Goal: Task Accomplishment & Management: Use online tool/utility

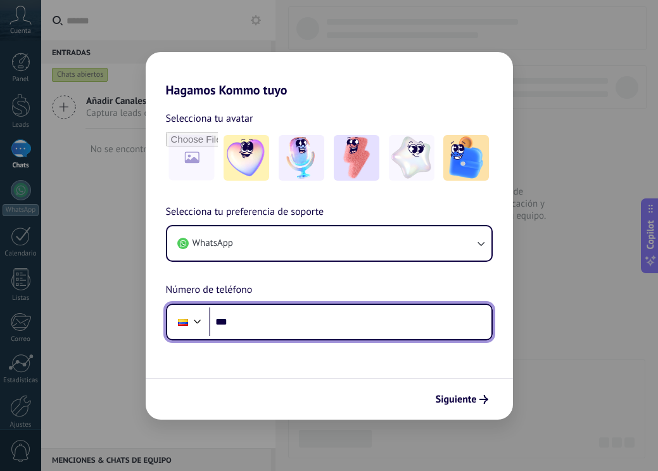
click at [267, 319] on input "***" at bounding box center [350, 321] width 282 height 29
type input "**********"
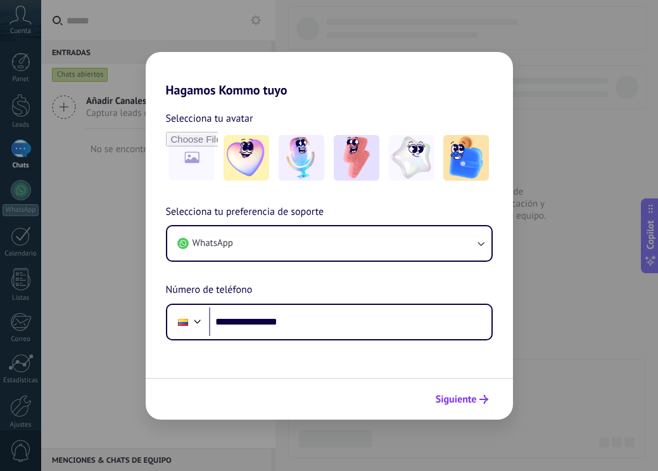
click at [468, 397] on span "Siguiente" at bounding box center [456, 399] width 41 height 9
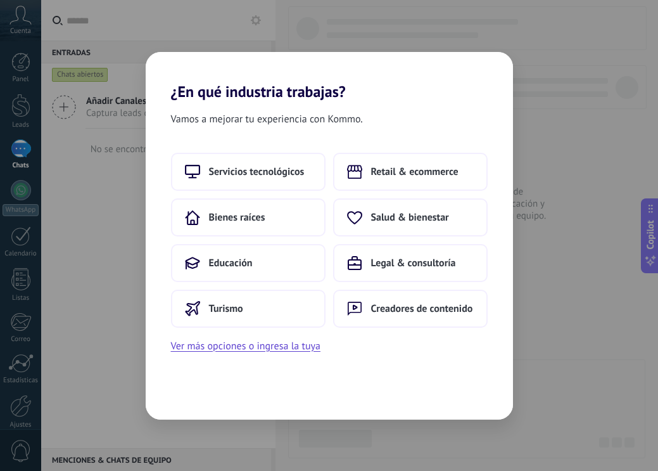
click at [103, 313] on div "¿En qué industria trabajas? Vamos a mejorar tu experiencia con Kommo. Servicios…" at bounding box center [329, 235] width 658 height 471
click at [229, 347] on button "Ver más opciones o ingresa la tuya" at bounding box center [245, 346] width 149 height 16
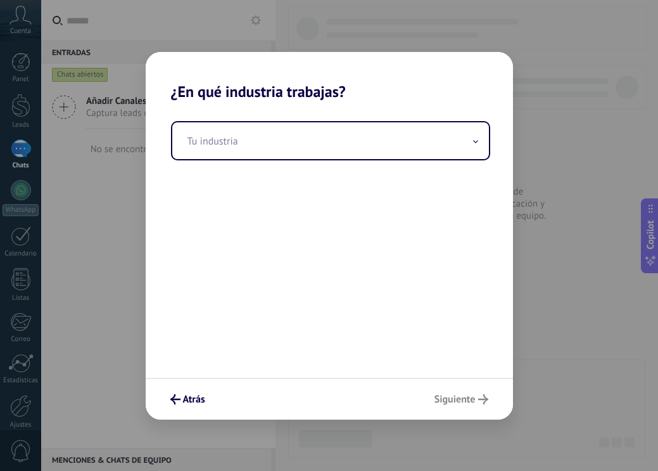
click at [445, 393] on div "Atrás Siguiente" at bounding box center [329, 398] width 367 height 42
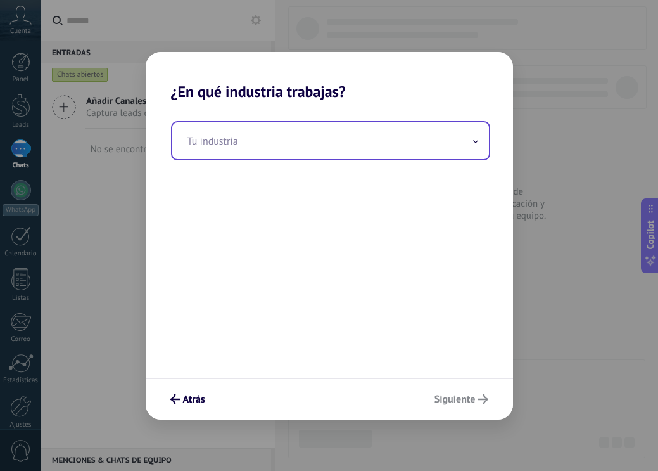
click at [241, 130] on input "text" at bounding box center [330, 140] width 317 height 37
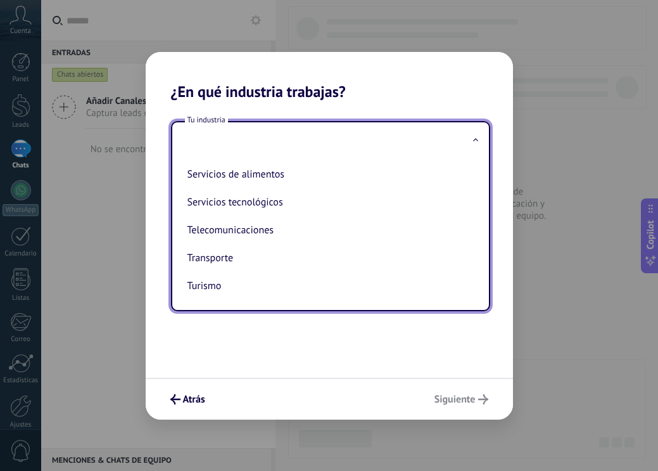
scroll to position [336, 0]
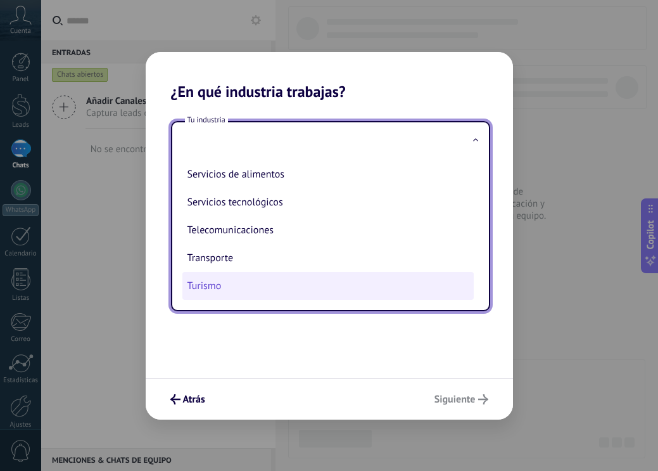
click at [218, 285] on li "Turismo" at bounding box center [327, 286] width 291 height 28
type input "*******"
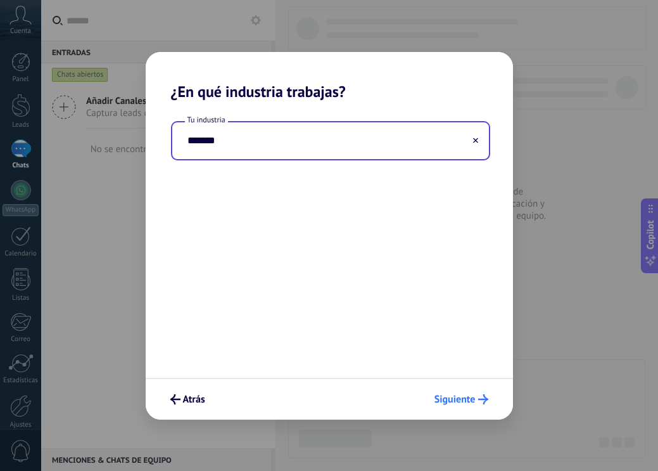
click at [461, 401] on span "Siguiente" at bounding box center [454, 399] width 41 height 9
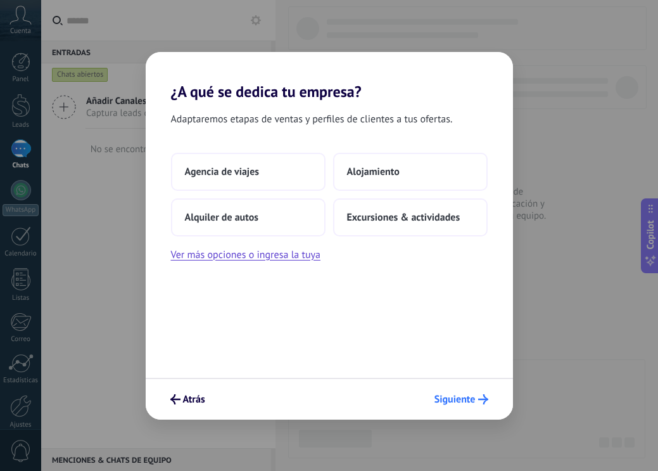
click at [462, 399] on span "Siguiente" at bounding box center [454, 399] width 41 height 9
click at [374, 167] on span "Alojamiento" at bounding box center [373, 171] width 53 height 13
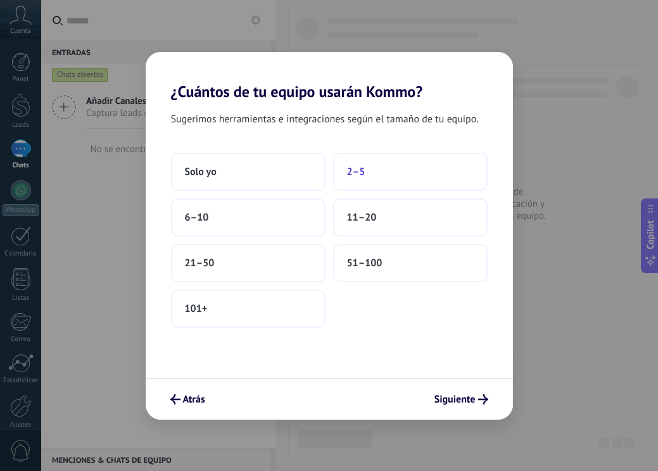
click at [357, 176] on span "2–5" at bounding box center [356, 171] width 18 height 13
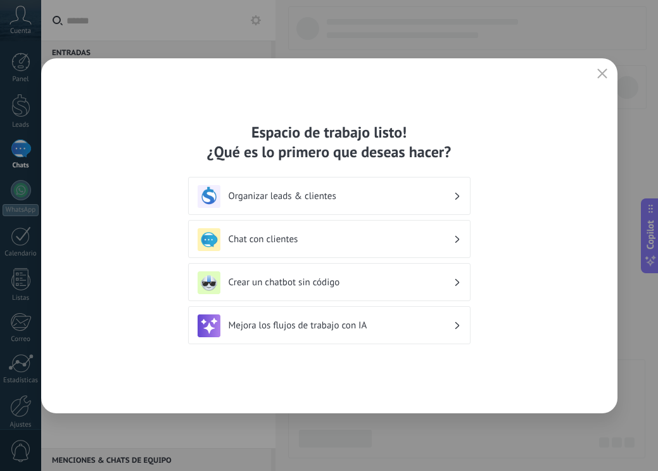
click at [436, 199] on h3 "Organizar leads & clientes" at bounding box center [341, 196] width 225 height 12
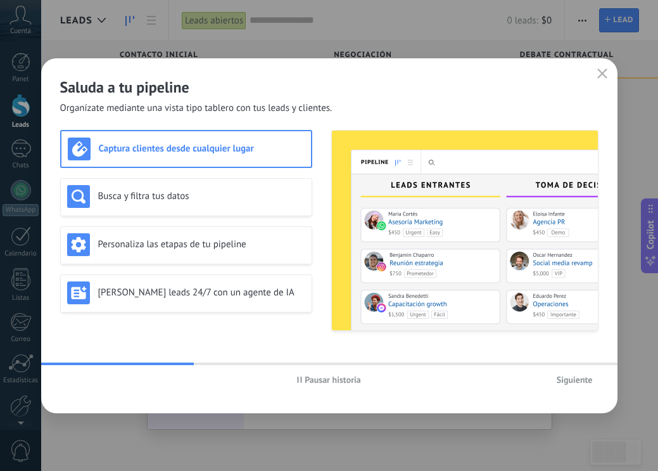
click at [567, 377] on span "Siguiente" at bounding box center [575, 379] width 36 height 9
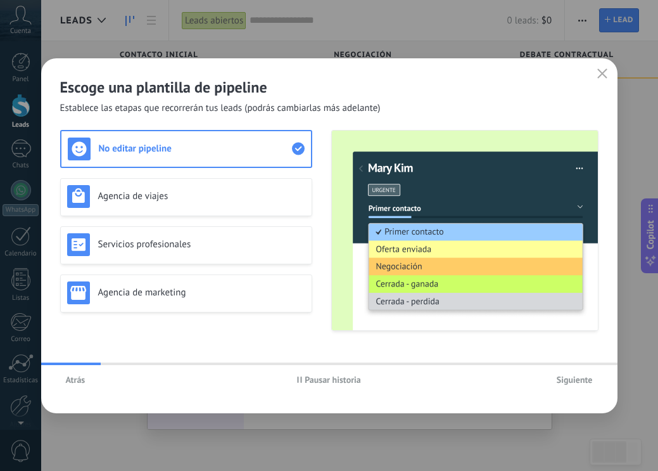
click at [600, 75] on use "button" at bounding box center [601, 72] width 9 height 9
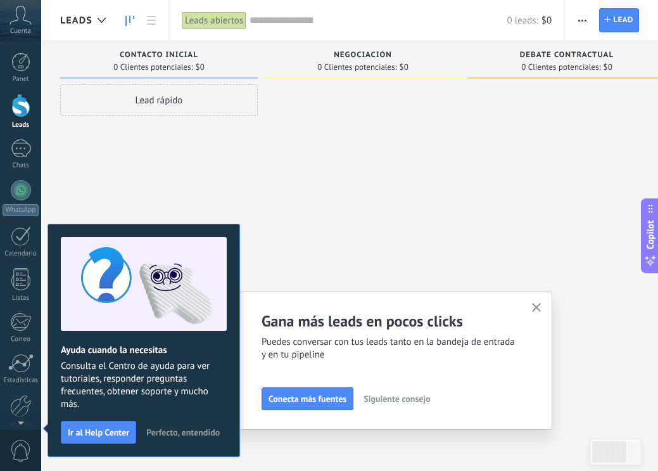
click at [98, 175] on div "Lead rápido" at bounding box center [159, 236] width 198 height 305
click at [73, 37] on div "Leads" at bounding box center [86, 20] width 52 height 41
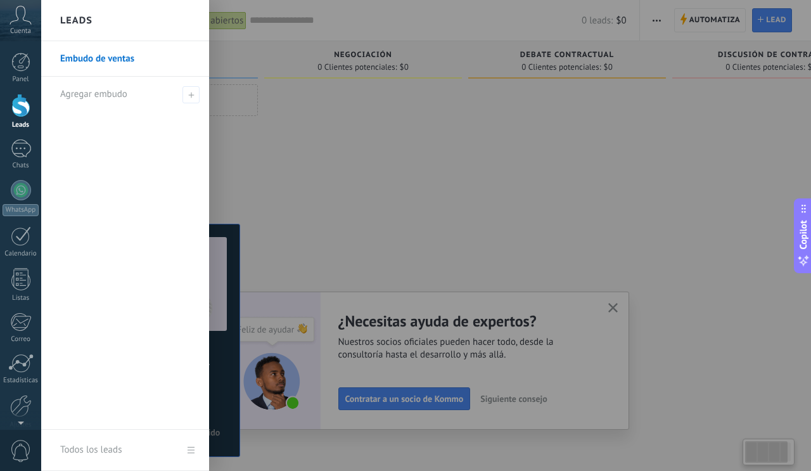
click at [382, 237] on div at bounding box center [446, 235] width 811 height 471
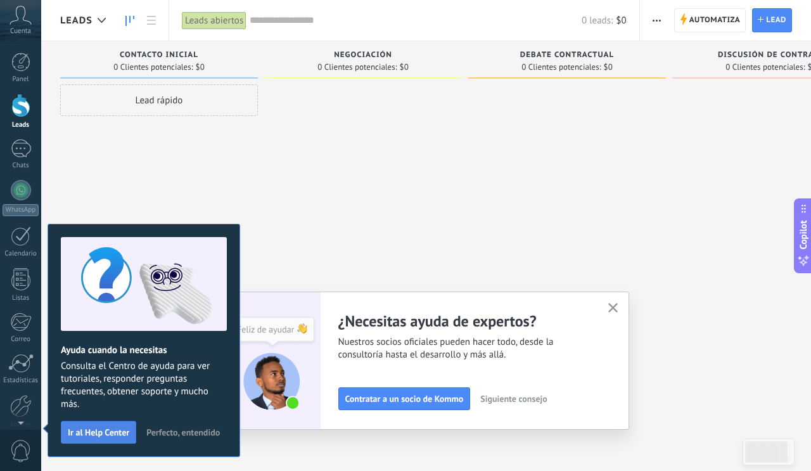
click at [114, 434] on span "Ir al Help Center" at bounding box center [98, 431] width 61 height 9
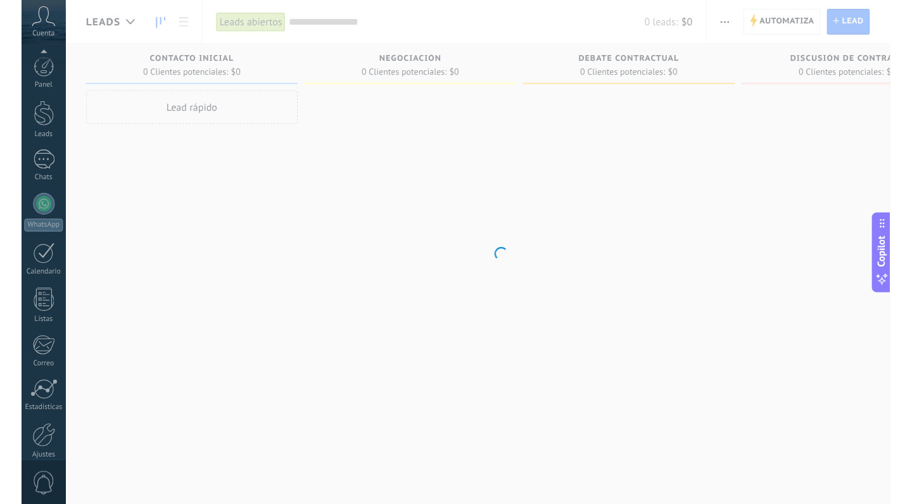
scroll to position [56, 0]
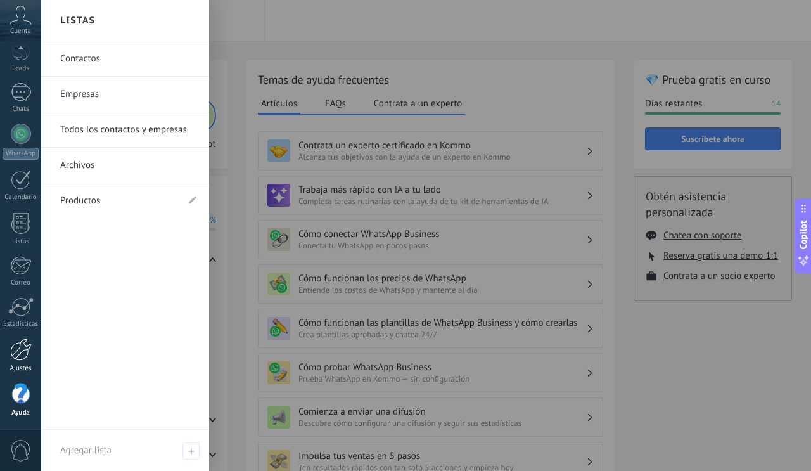
click at [20, 355] on div at bounding box center [21, 349] width 22 height 22
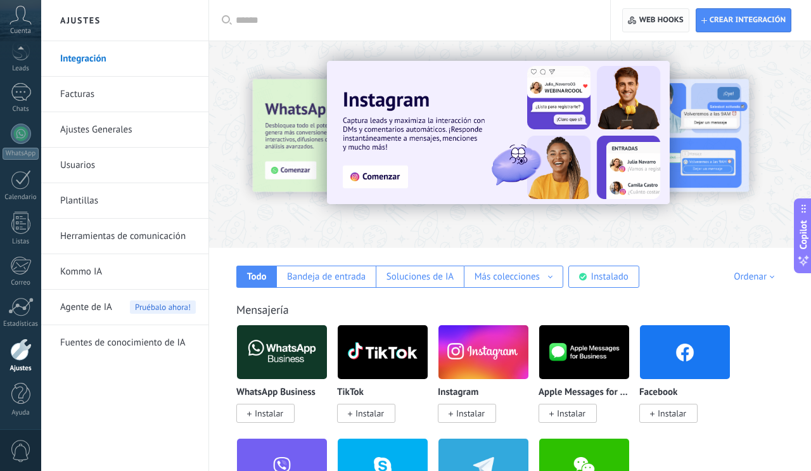
click at [657, 19] on span "Web hooks 0" at bounding box center [661, 20] width 44 height 10
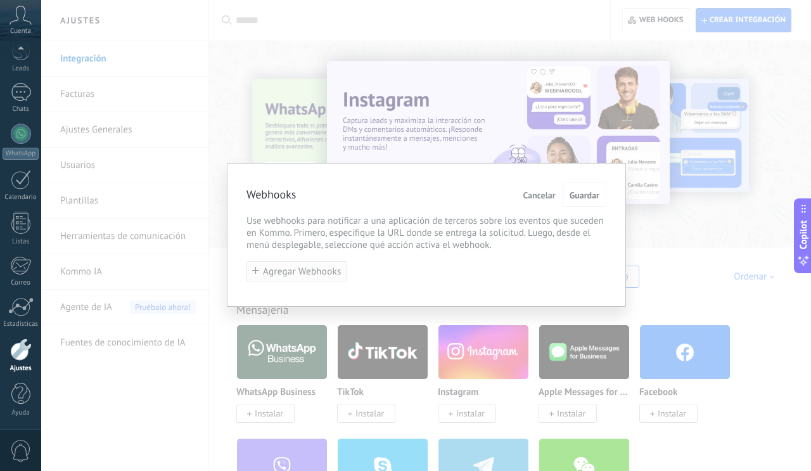
click at [299, 273] on span "Agregar Webhooks" at bounding box center [302, 271] width 79 height 9
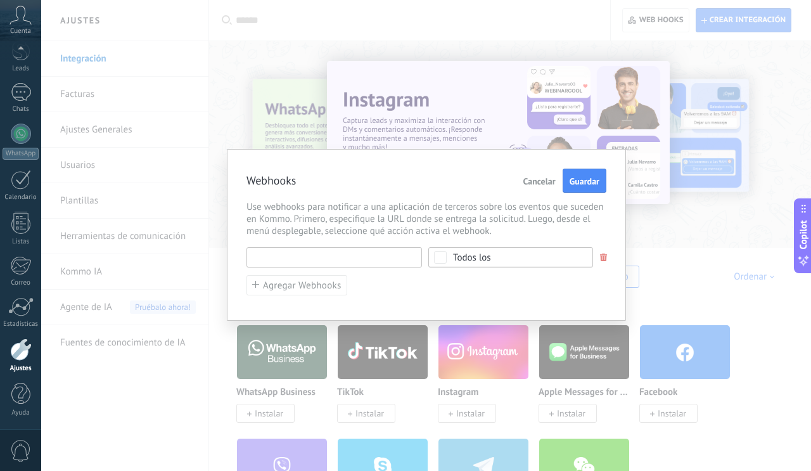
click at [386, 258] on input "text" at bounding box center [333, 257] width 175 height 20
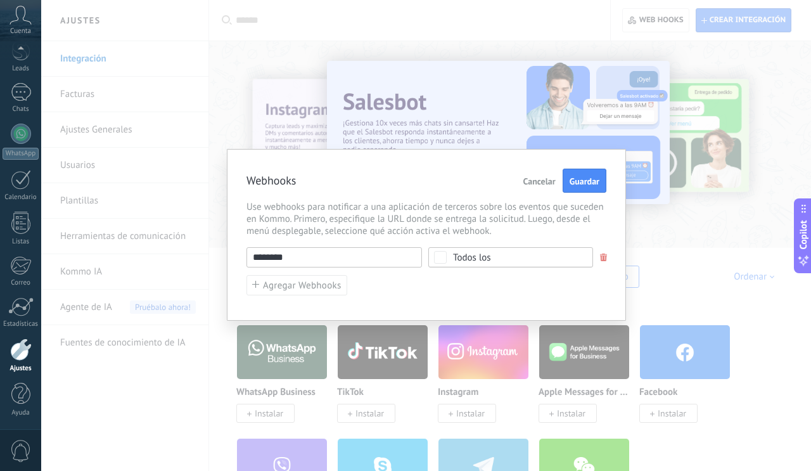
click at [531, 262] on div "******** URL inválida Seleccionar todo Lead agregado Contacto agregado Compañía…" at bounding box center [426, 257] width 360 height 20
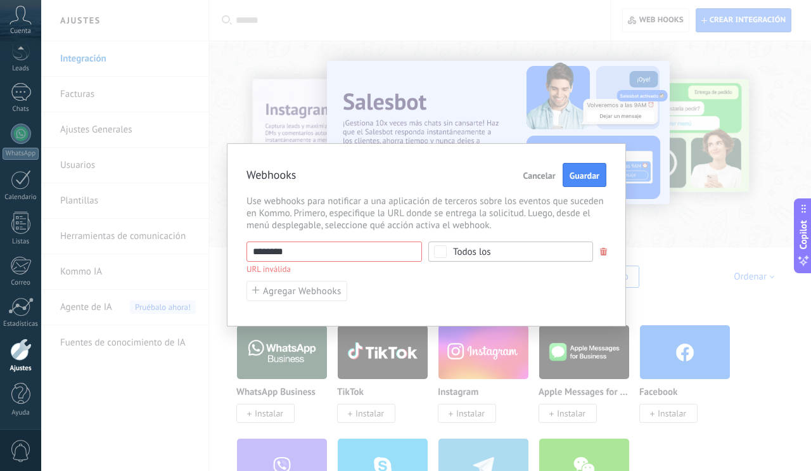
click at [529, 251] on span "Todos los" at bounding box center [514, 251] width 123 height 9
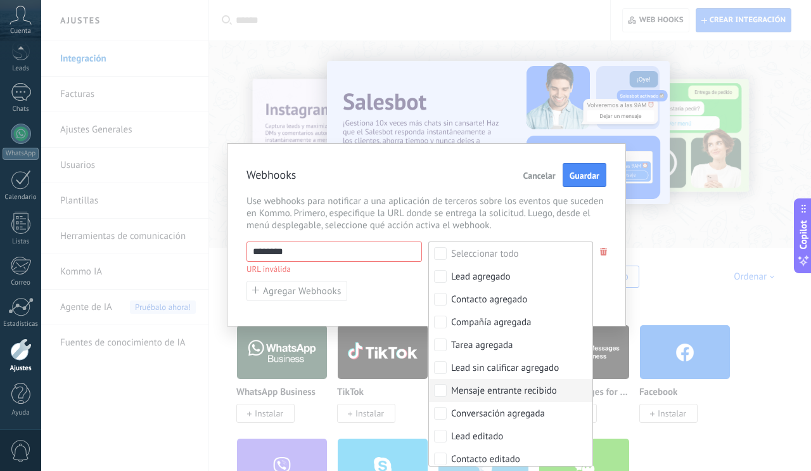
click at [537, 389] on div "Mensaje entrante recibido" at bounding box center [504, 390] width 106 height 13
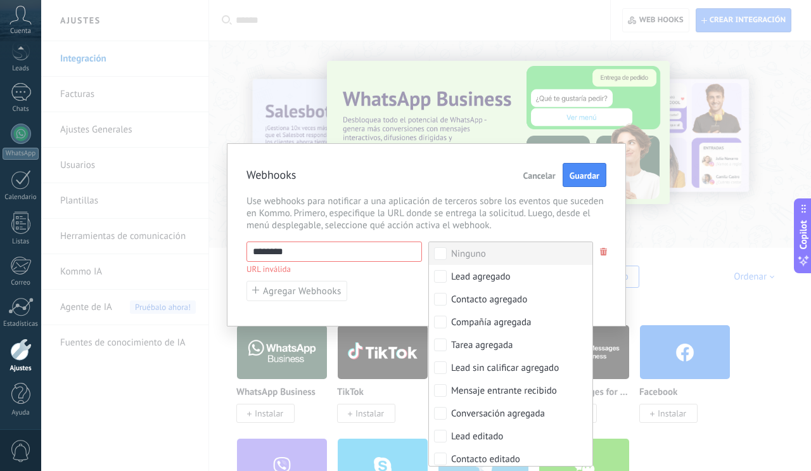
click at [331, 268] on p "URL inválida" at bounding box center [333, 267] width 175 height 11
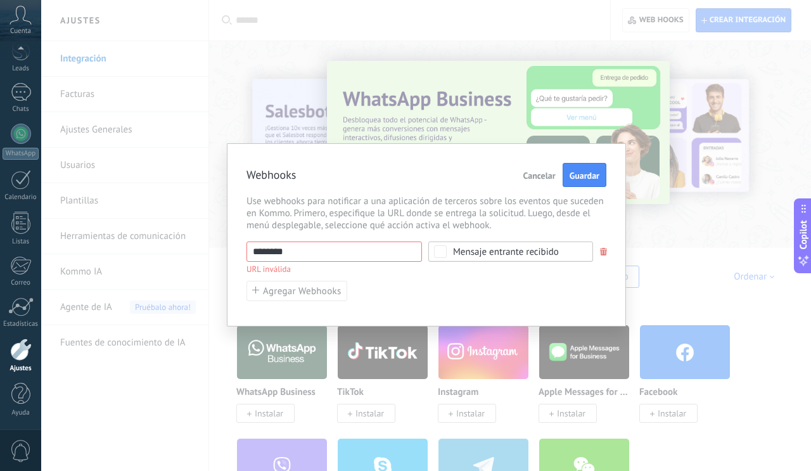
click at [297, 257] on input "********" at bounding box center [333, 251] width 175 height 20
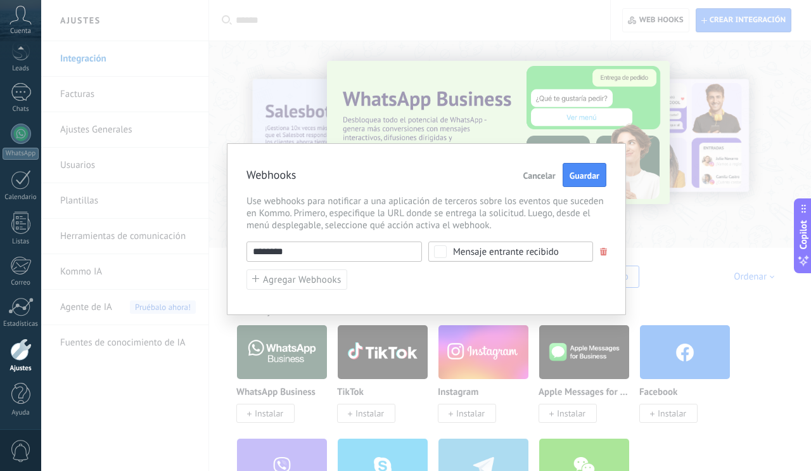
click at [323, 255] on input "********" at bounding box center [333, 251] width 175 height 20
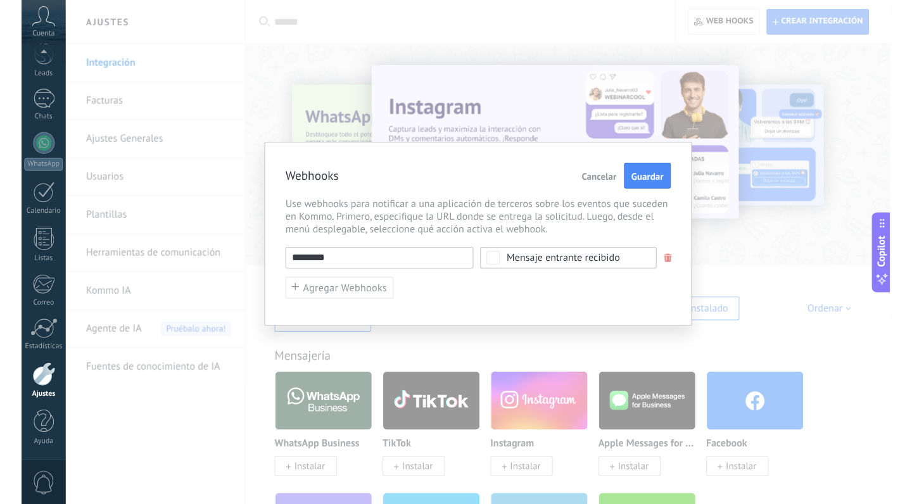
scroll to position [23, 0]
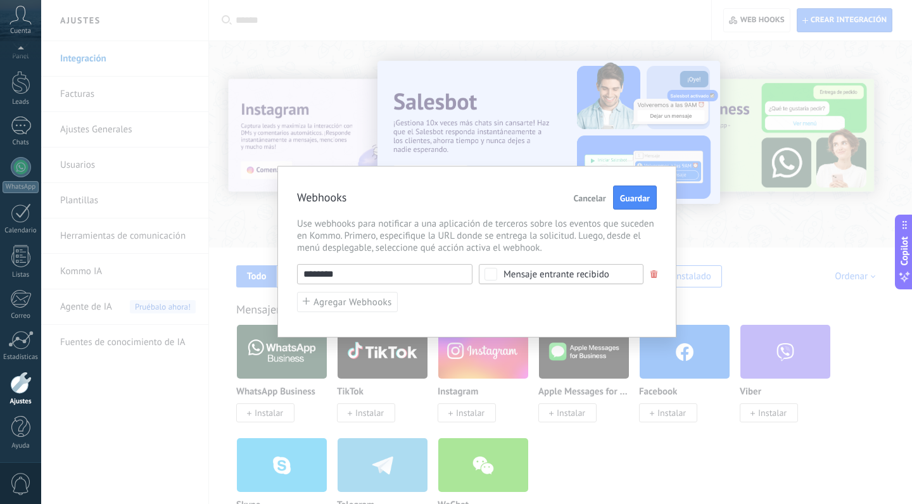
click at [353, 268] on input "********" at bounding box center [384, 274] width 175 height 20
drag, startPoint x: 349, startPoint y: 277, endPoint x: 252, endPoint y: 274, distance: 96.9
click at [253, 274] on div "Webhooks Cancelar Guardar Use webhooks para notificar a una aplicación de terce…" at bounding box center [476, 252] width 871 height 504
paste input "**********"
type input "**********"
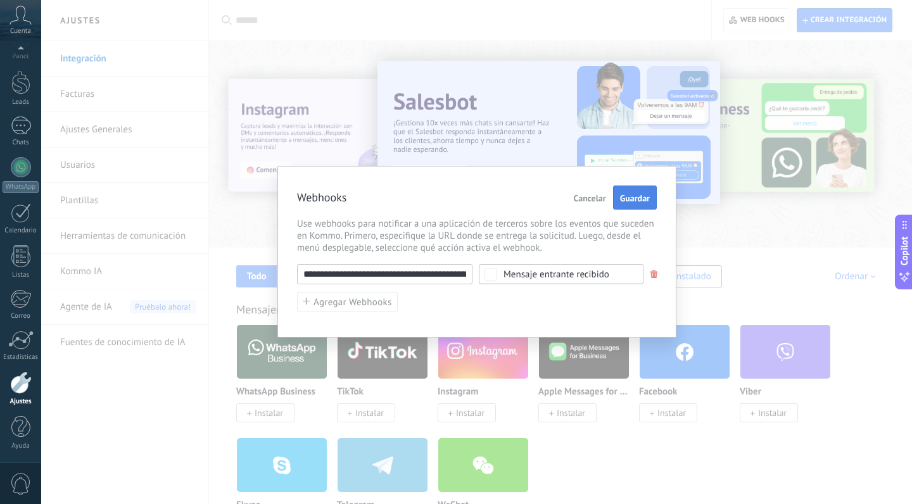
click at [636, 201] on span "Guardar" at bounding box center [635, 198] width 30 height 9
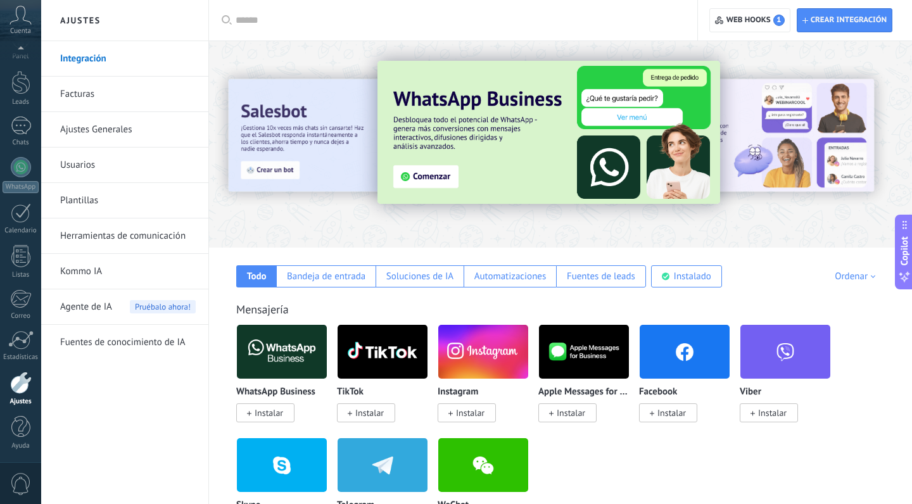
click at [372, 33] on div at bounding box center [458, 20] width 444 height 41
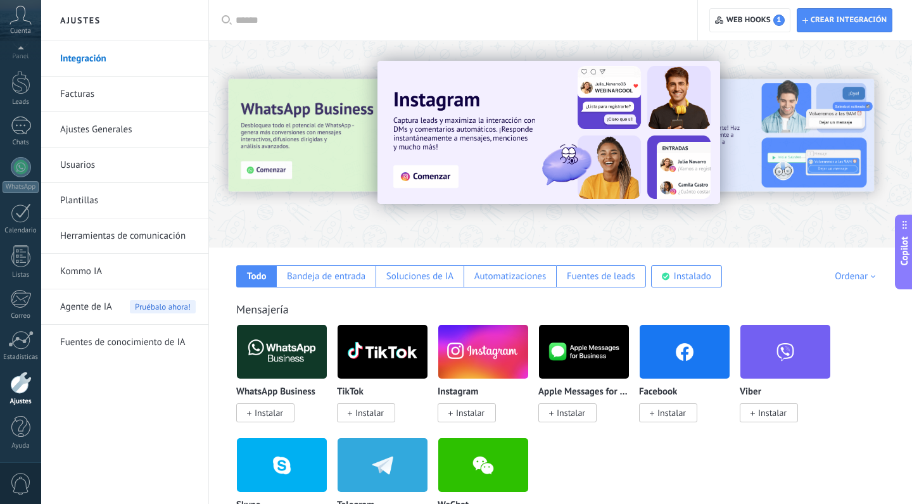
click at [657, 224] on div at bounding box center [560, 141] width 703 height 182
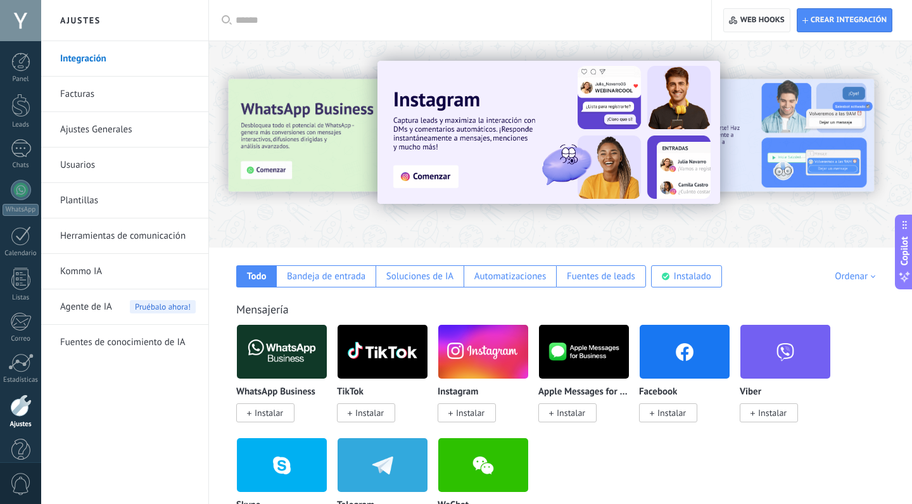
click at [761, 21] on span "Web hooks 0" at bounding box center [762, 20] width 44 height 10
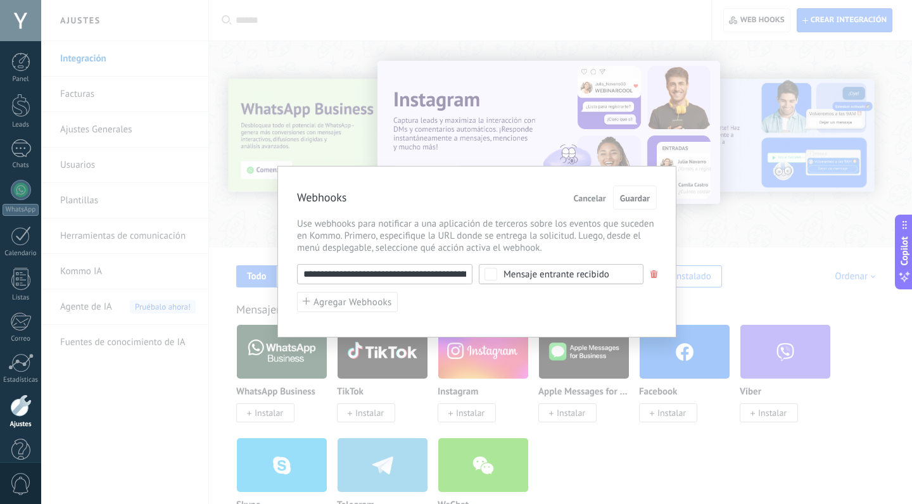
click at [589, 197] on span "Cancelar" at bounding box center [590, 198] width 32 height 9
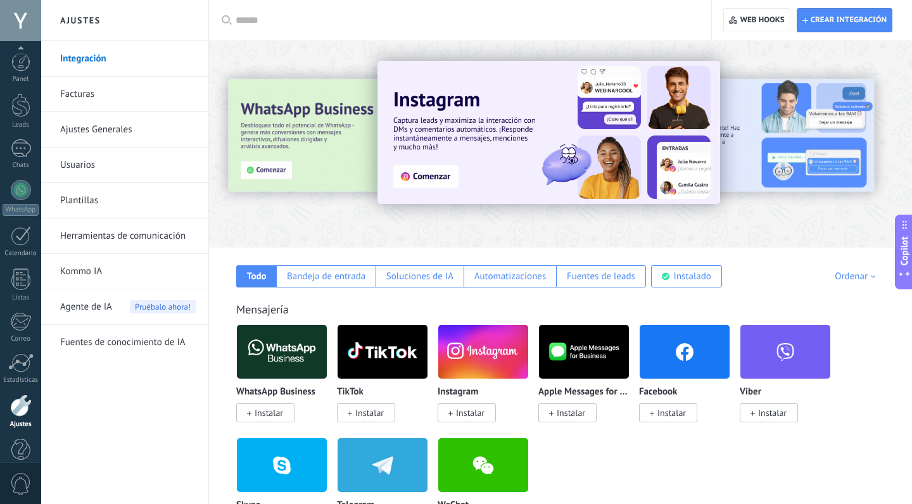
scroll to position [23, 0]
click at [25, 114] on div "Panel Leads Chats WhatsApp Clientes" at bounding box center [20, 246] width 41 height 433
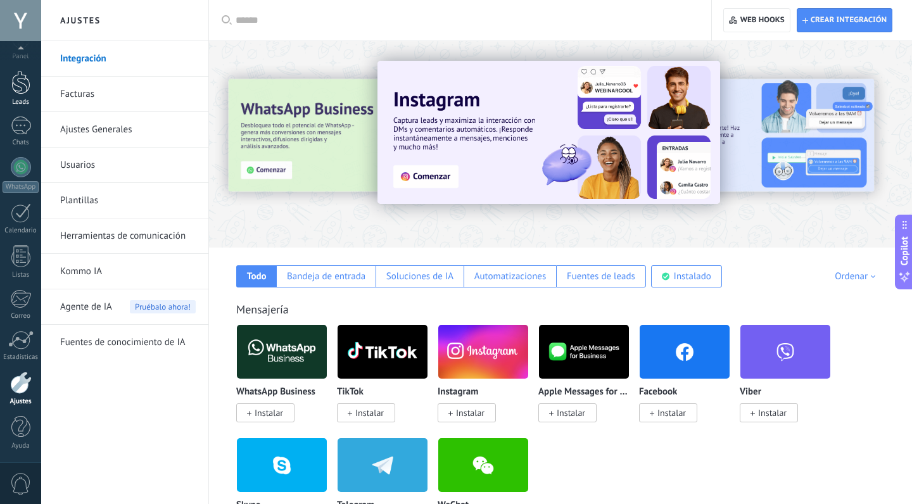
click at [22, 91] on div at bounding box center [20, 82] width 19 height 23
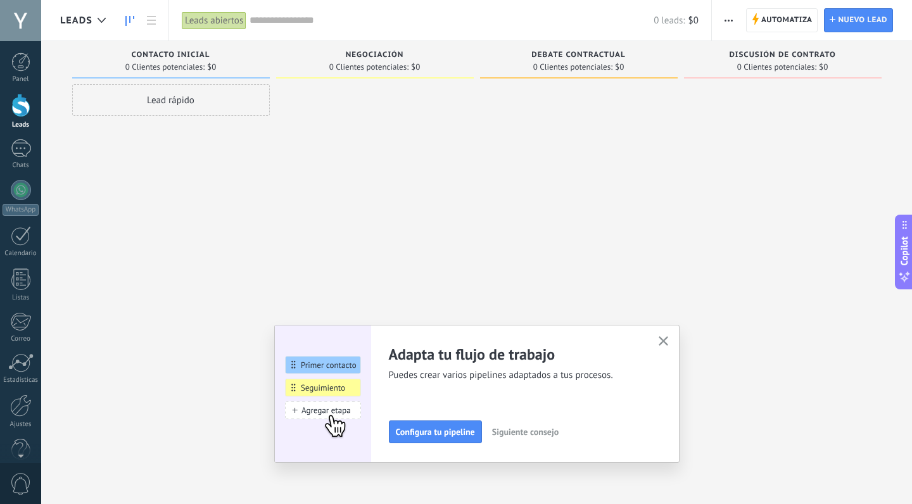
click at [662, 343] on icon "button" at bounding box center [663, 340] width 9 height 9
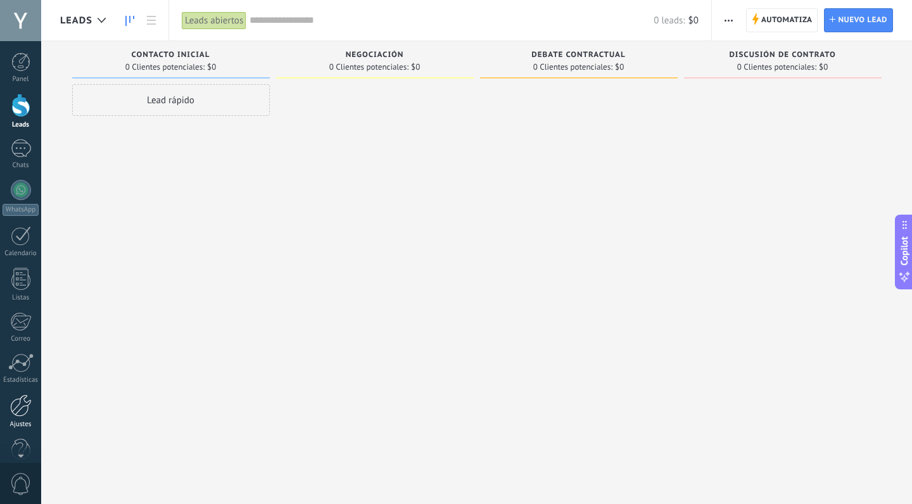
click at [22, 407] on div at bounding box center [21, 406] width 22 height 22
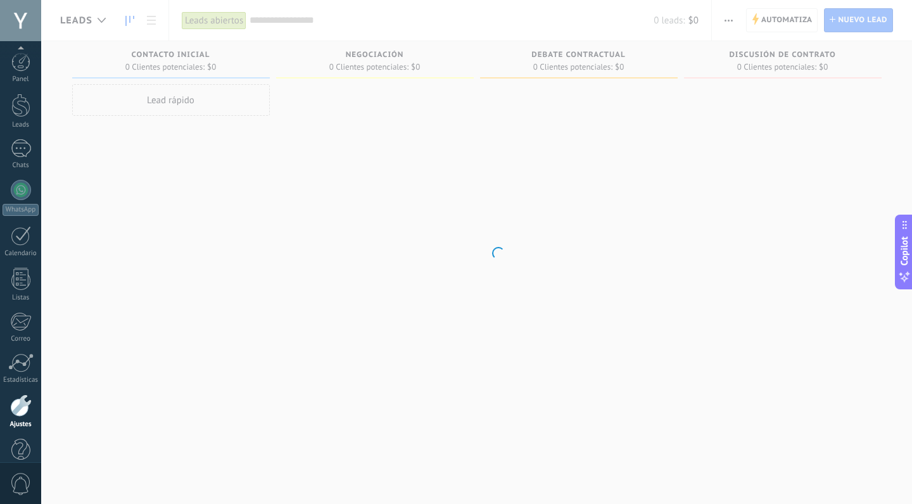
scroll to position [23, 0]
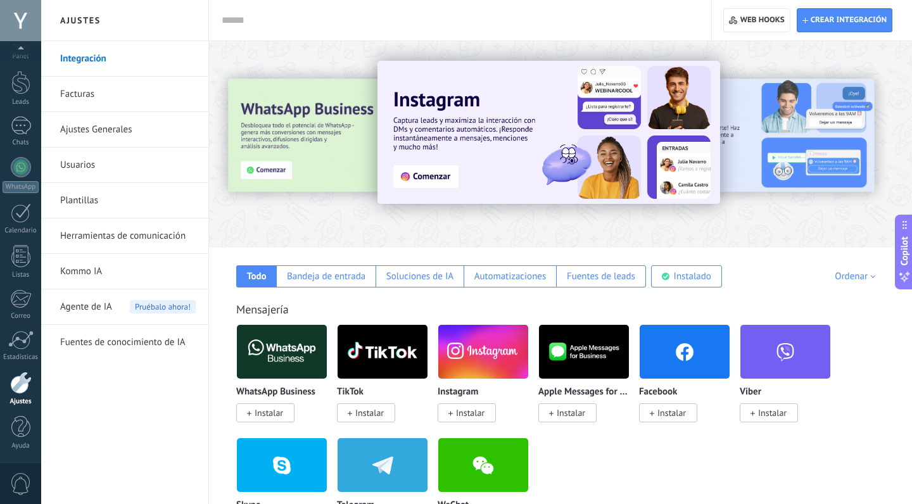
click at [457, 411] on span "Instalar" at bounding box center [470, 412] width 28 height 11
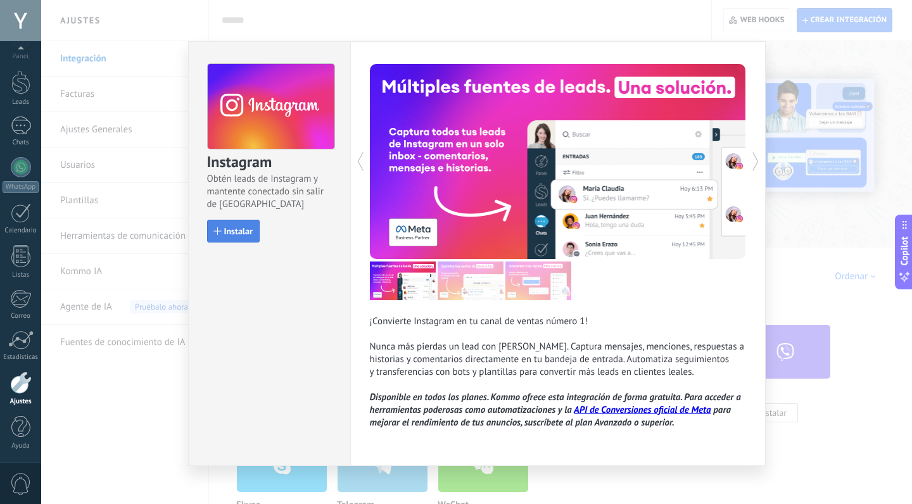
click at [232, 229] on span "Instalar" at bounding box center [238, 231] width 28 height 9
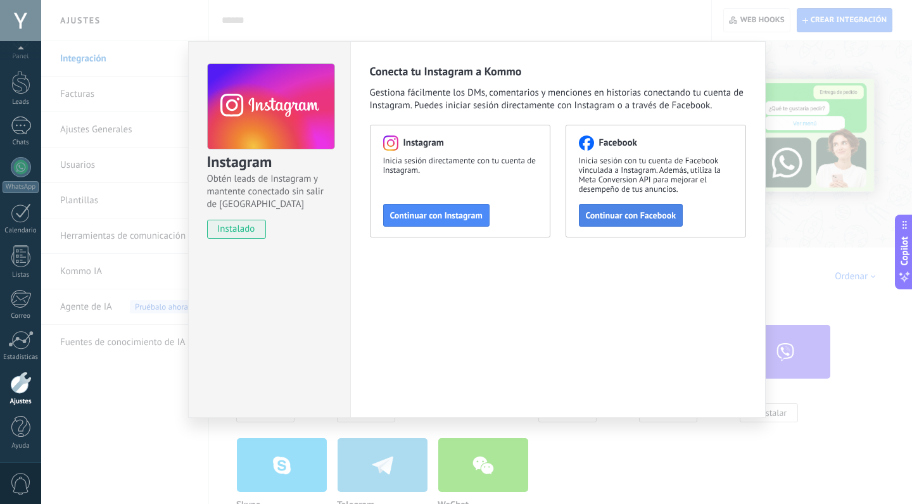
click at [603, 214] on span "Continuar con Facebook" at bounding box center [631, 215] width 91 height 9
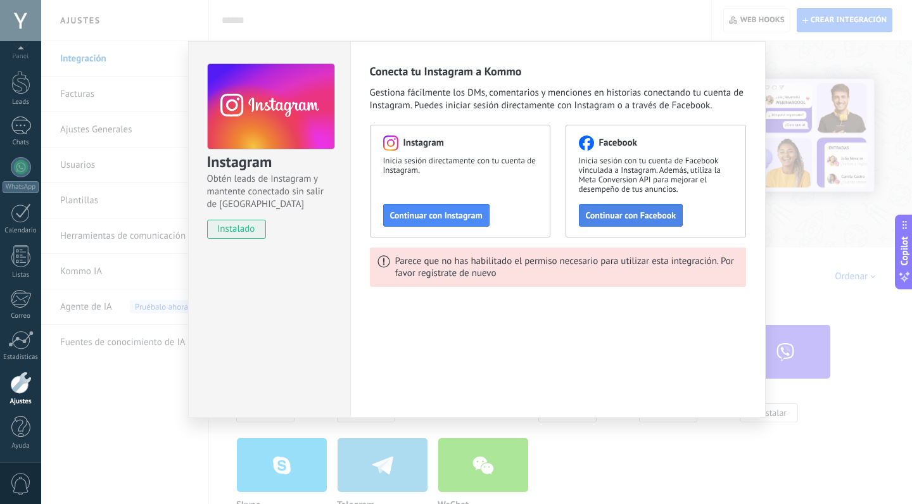
click at [628, 220] on span "Continuar con Facebook" at bounding box center [631, 215] width 91 height 9
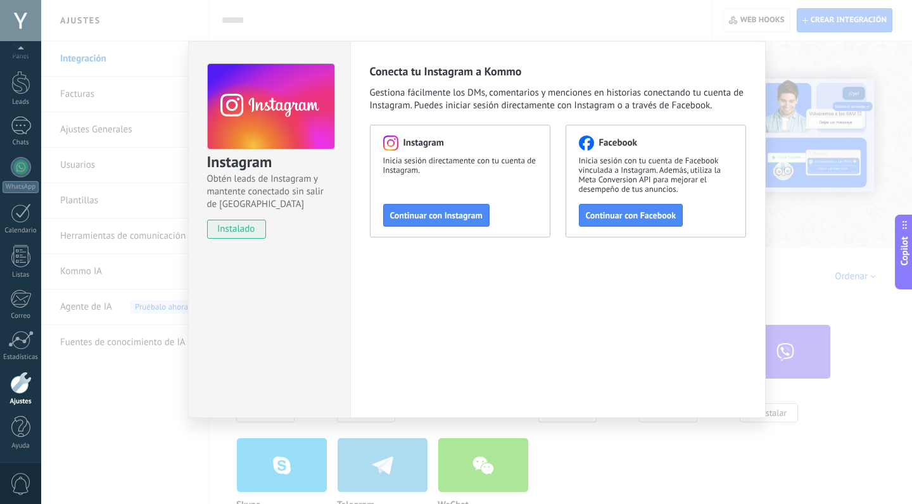
click at [777, 166] on div "Instagram Obtén leads de Instagram y mantente conectado sin salir de Kommo inst…" at bounding box center [476, 252] width 871 height 504
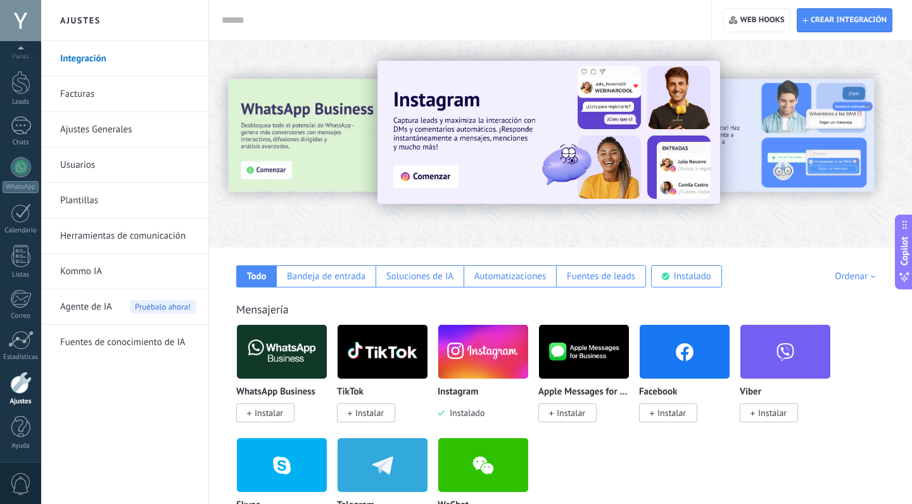
click at [661, 415] on span "Instalar" at bounding box center [671, 412] width 28 height 11
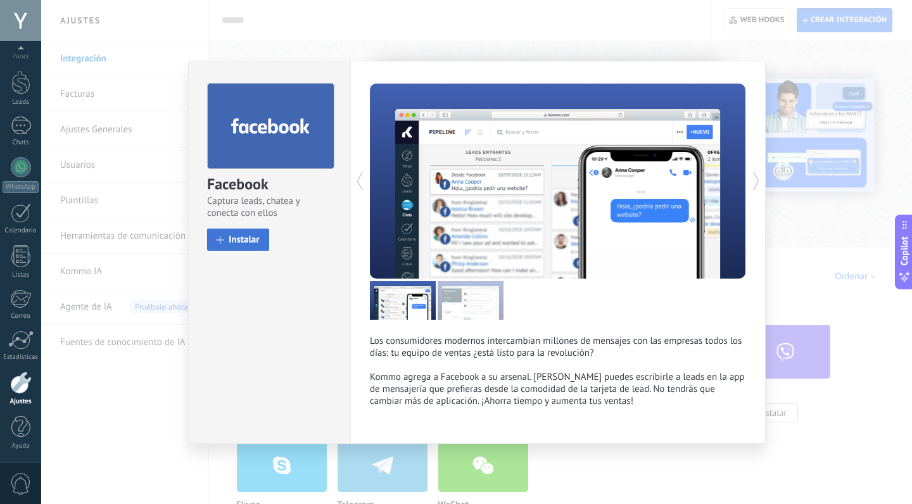
click at [239, 235] on span "Instalar" at bounding box center [244, 239] width 31 height 9
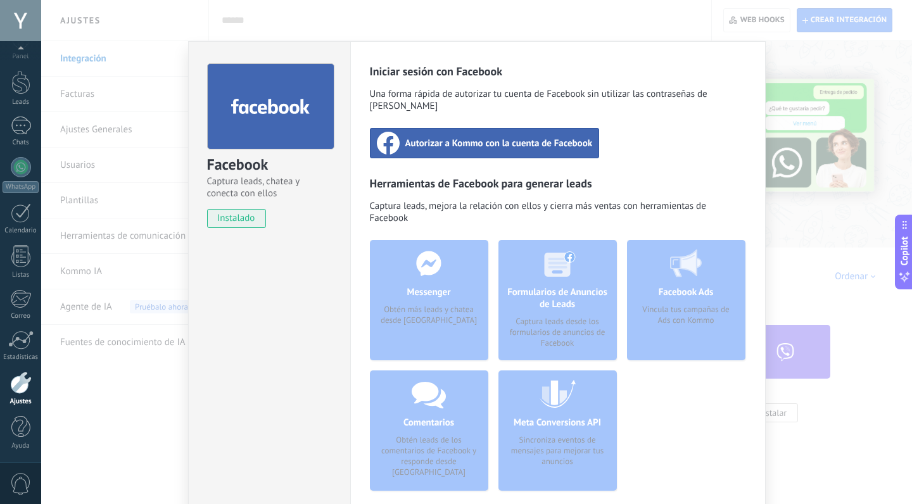
click at [474, 137] on span "Autorizar a Kommo con la cuenta de Facebook" at bounding box center [498, 143] width 187 height 13
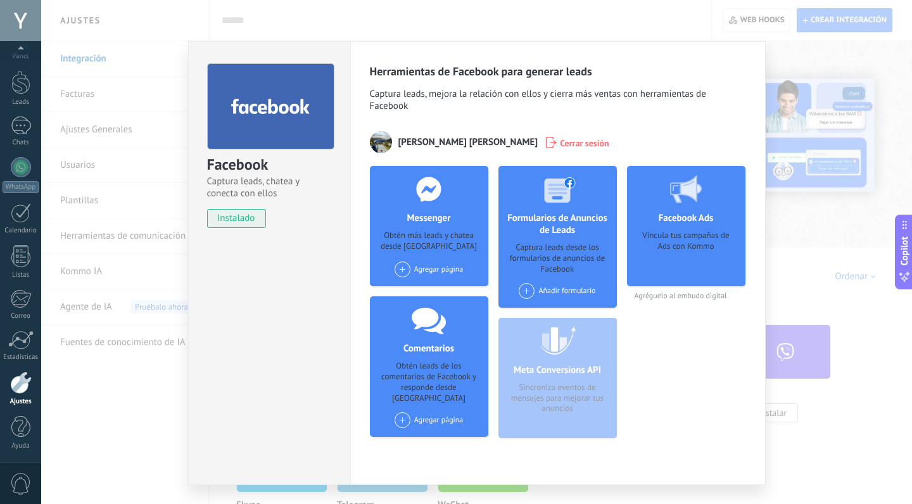
click at [398, 274] on span at bounding box center [403, 270] width 16 height 16
click at [440, 293] on div "Grupo Jurídico Ramirez & Asociados" at bounding box center [479, 293] width 173 height 28
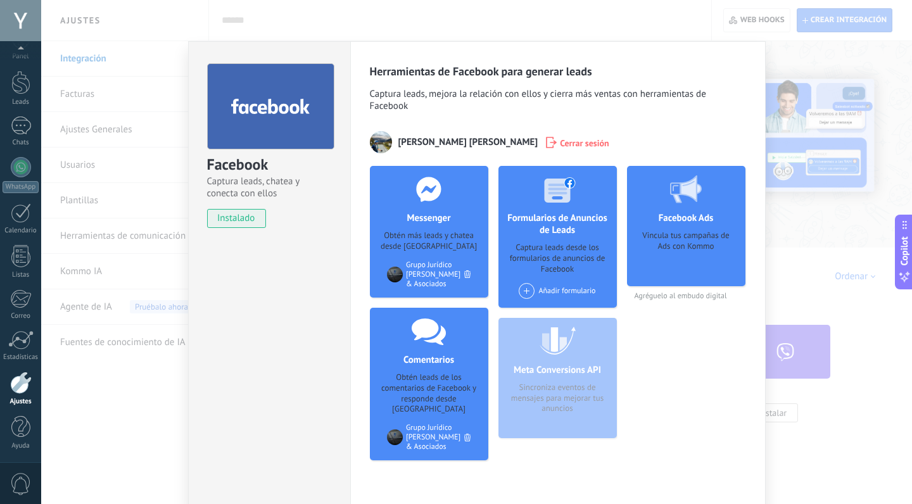
click at [629, 106] on span "Captura leads, mejora la relación con ellos y cierra más ventas con herramienta…" at bounding box center [558, 101] width 376 height 27
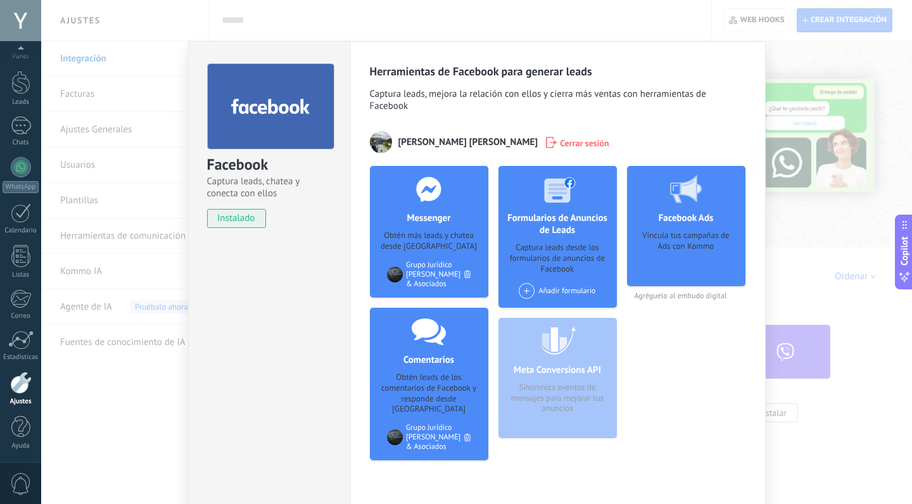
click at [488, 36] on div "Facebook Captura leads, chatea y conecta con ellos instalado Desinstalar Herram…" at bounding box center [476, 252] width 871 height 504
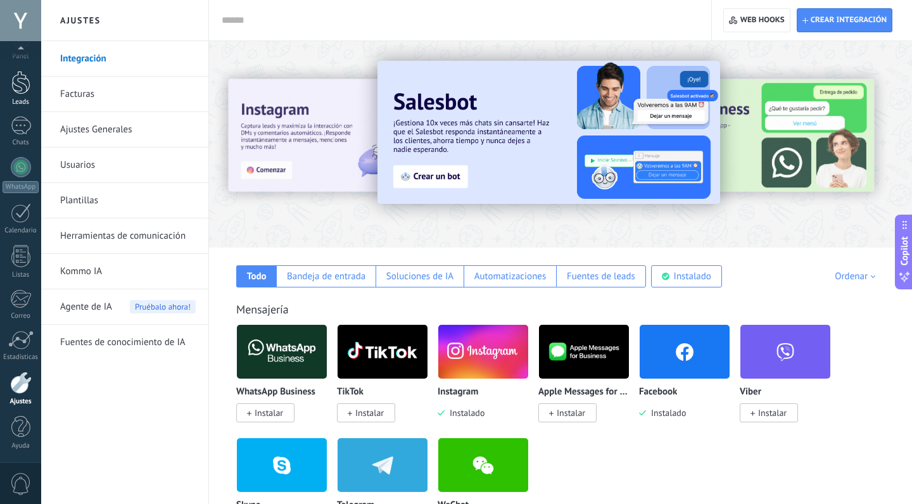
click at [20, 91] on div at bounding box center [20, 82] width 19 height 23
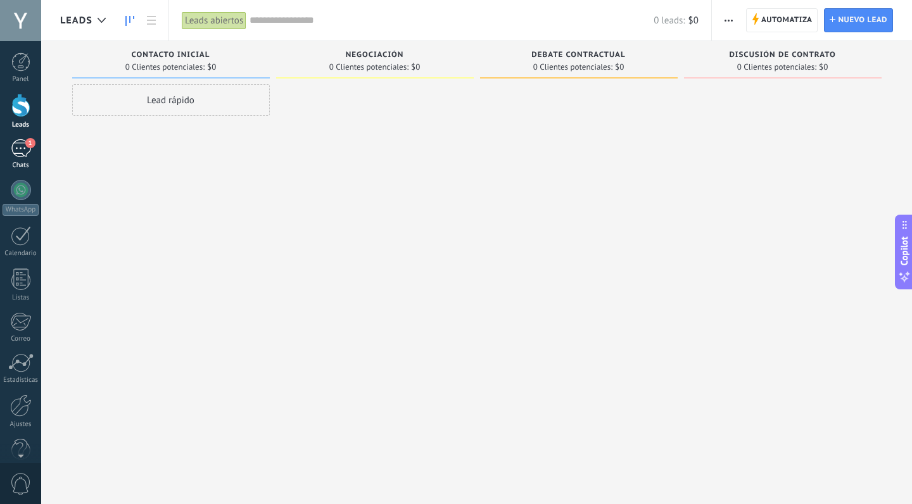
click at [21, 151] on div "1" at bounding box center [21, 148] width 20 height 18
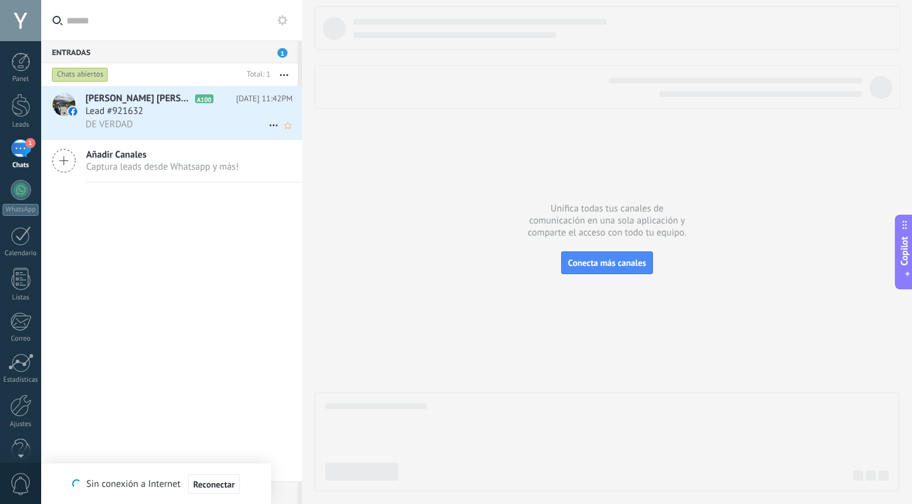
click at [130, 117] on span "Lead #921632" at bounding box center [114, 111] width 58 height 13
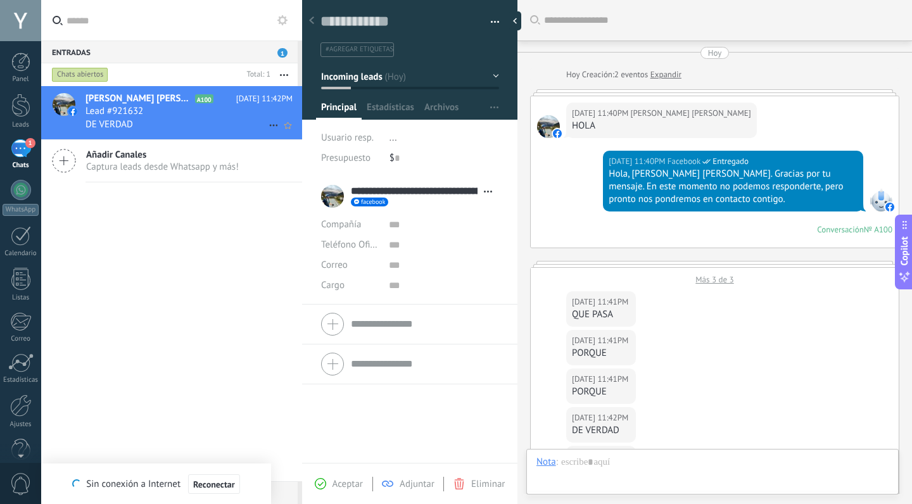
scroll to position [433, 0]
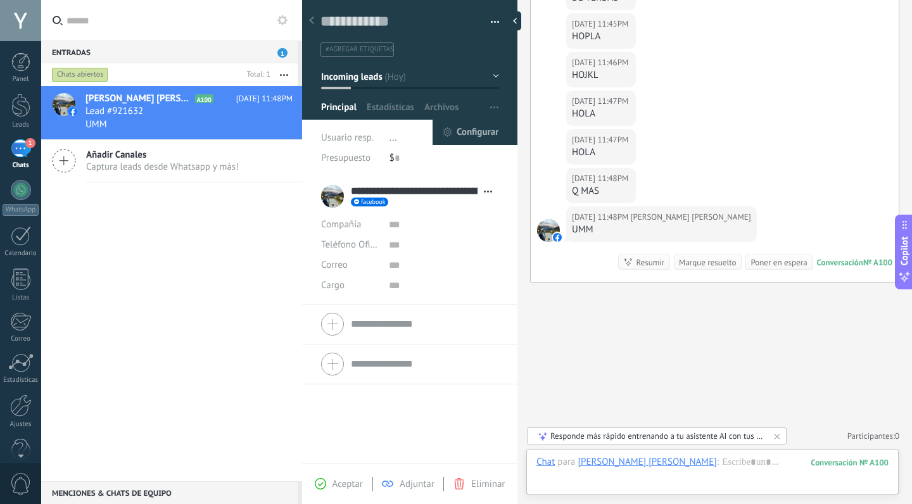
click at [469, 136] on span "Configurar" at bounding box center [478, 132] width 42 height 25
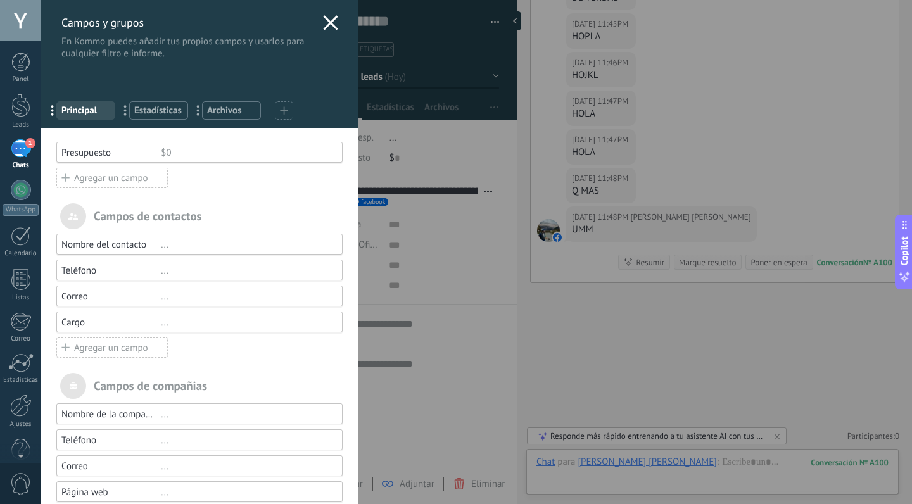
click at [109, 347] on div "Agregar un campo" at bounding box center [111, 348] width 111 height 20
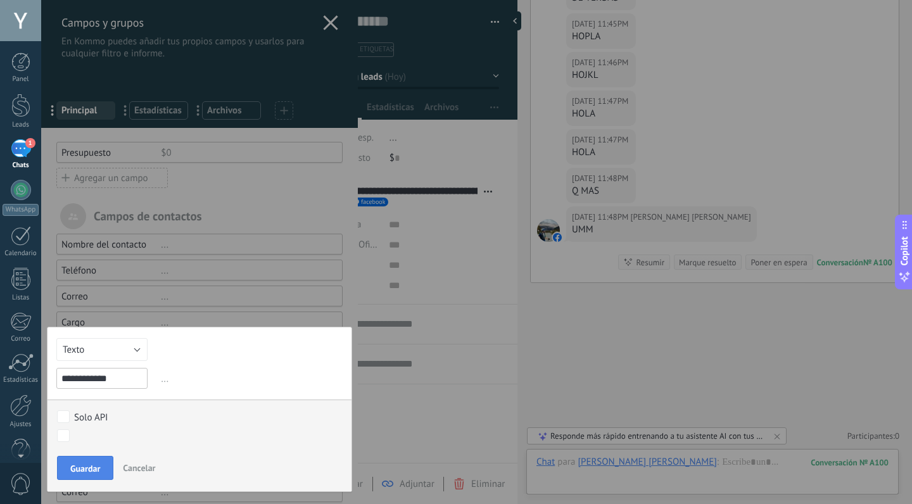
type input "**********"
click at [87, 466] on span "Guardar" at bounding box center [85, 468] width 30 height 9
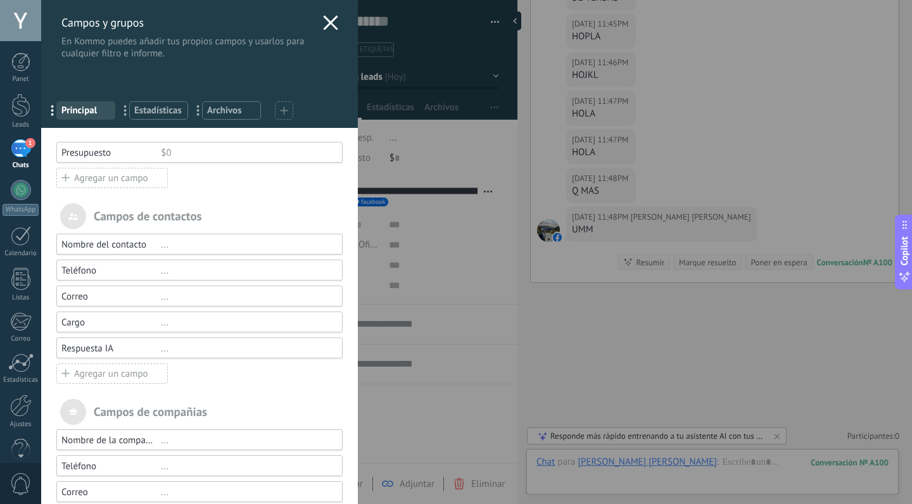
click at [324, 22] on icon at bounding box center [330, 22] width 15 height 15
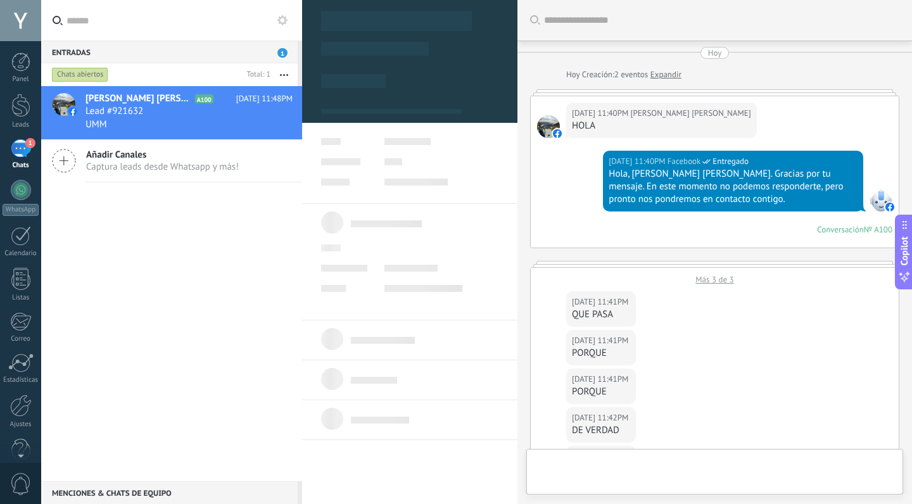
scroll to position [433, 0]
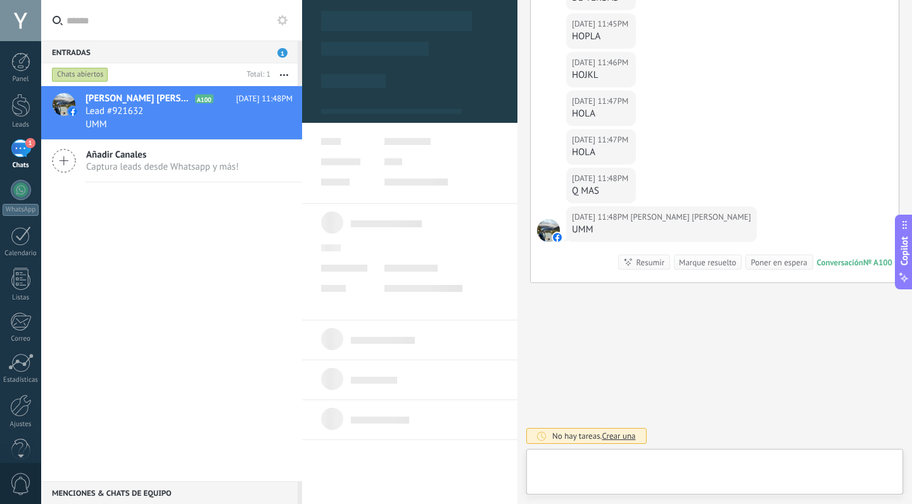
type textarea "**********"
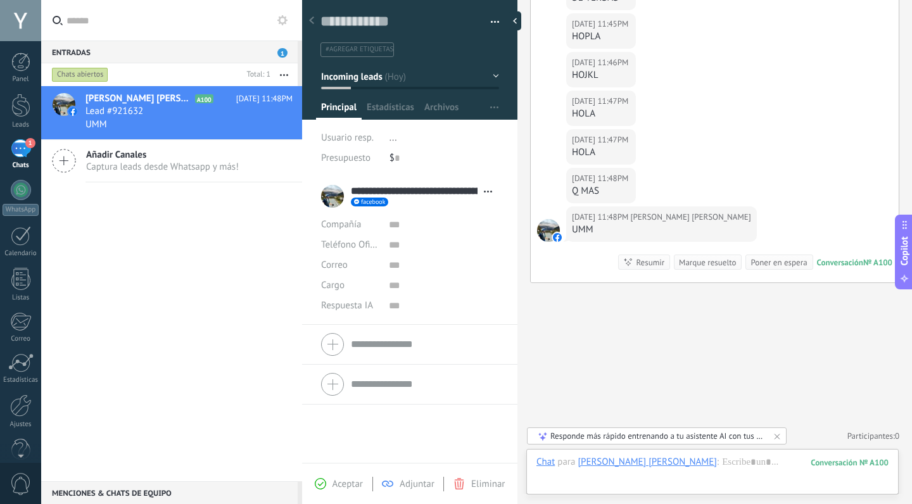
scroll to position [19, 0]
click at [21, 412] on div at bounding box center [21, 406] width 22 height 22
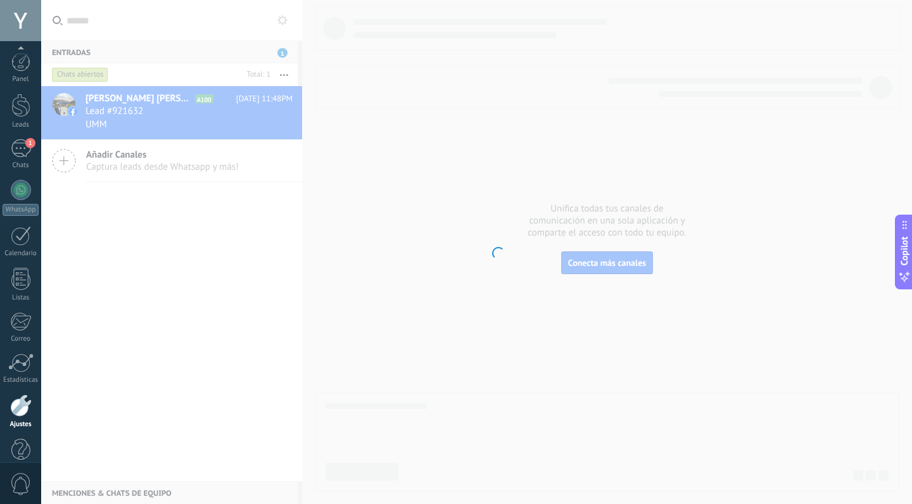
scroll to position [23, 0]
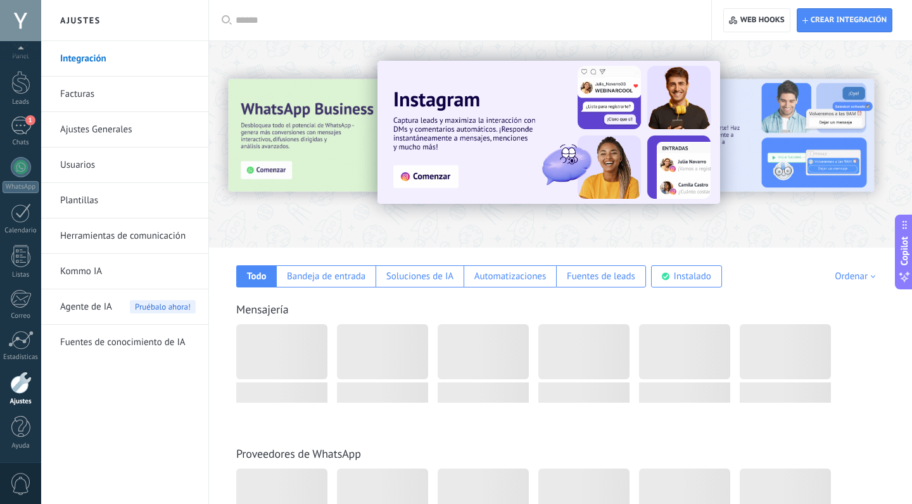
click at [118, 232] on link "Herramientas de comunicación" at bounding box center [128, 235] width 136 height 35
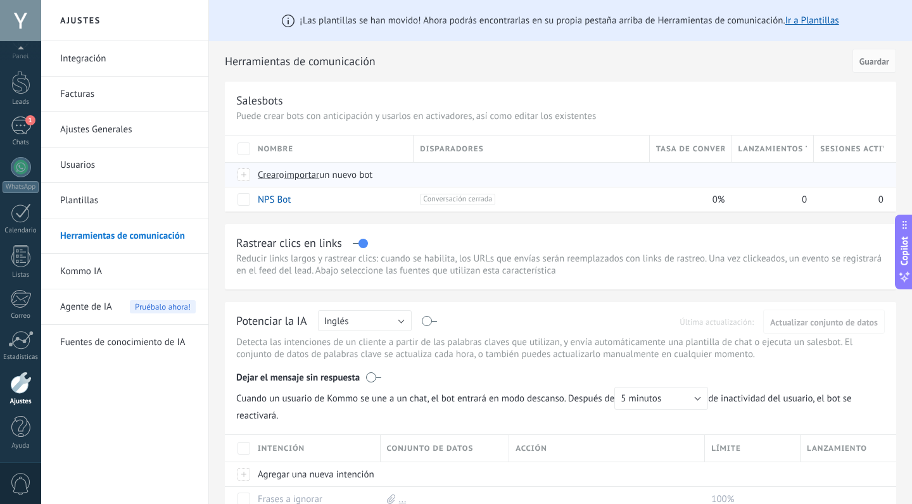
click at [268, 174] on span "Crear" at bounding box center [269, 175] width 22 height 12
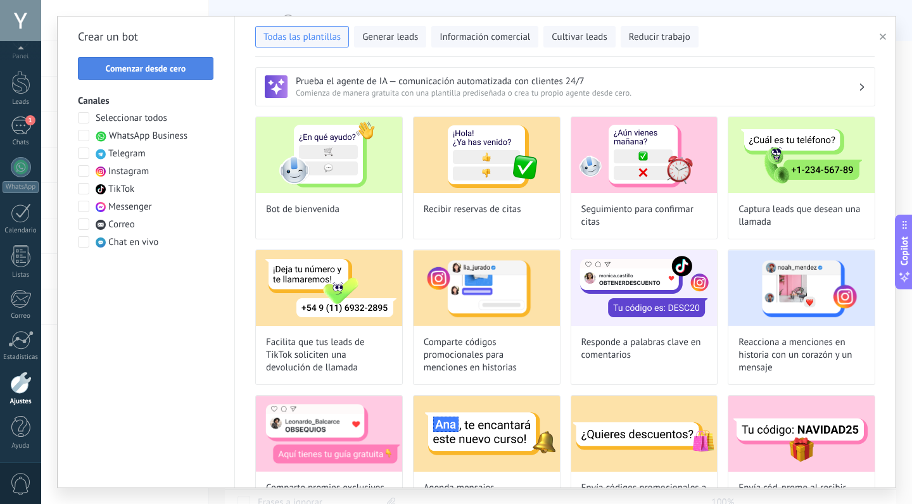
click at [162, 58] on div "Crear un bot Comenzar desde cero Canales Seleccionar todos WhatsApp Business Te…" at bounding box center [146, 251] width 177 height 471
click at [158, 67] on span "Comenzar desde cero" at bounding box center [146, 68] width 80 height 9
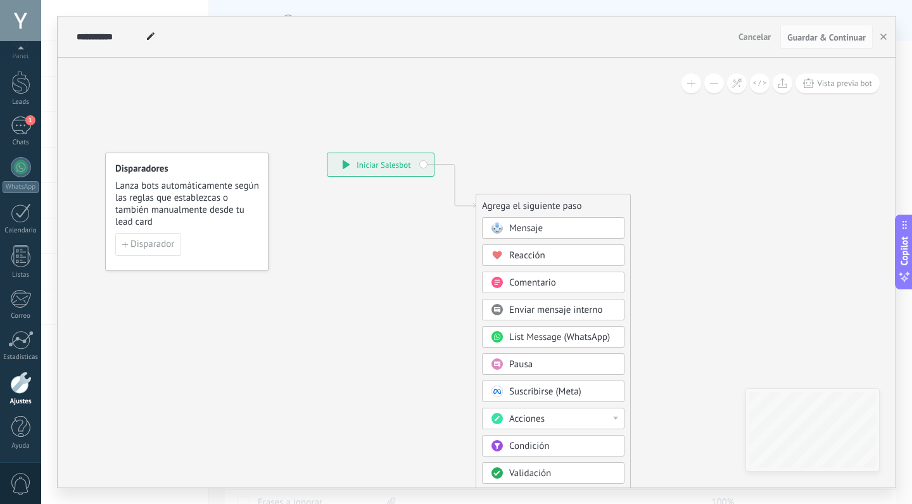
click at [398, 163] on div "**********" at bounding box center [380, 164] width 106 height 23
click at [536, 227] on span "Mensaje" at bounding box center [526, 228] width 34 height 12
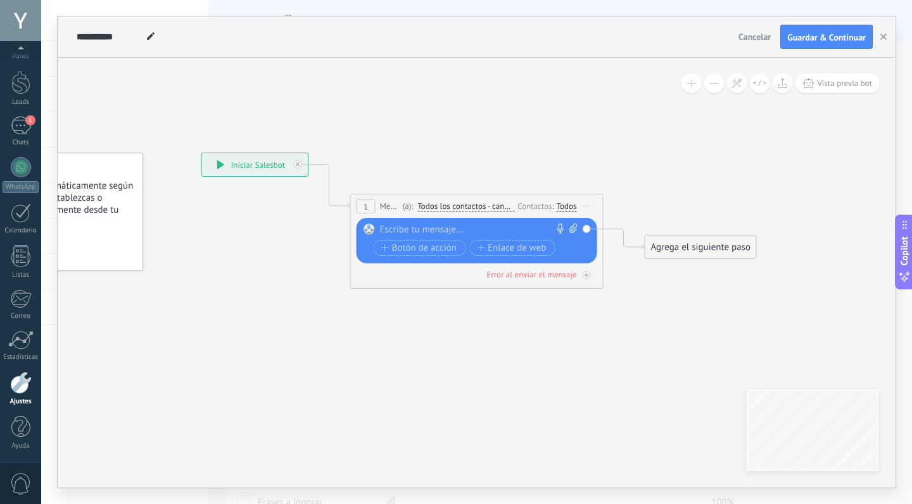
click at [415, 229] on div at bounding box center [474, 230] width 188 height 13
click at [429, 229] on div at bounding box center [474, 230] width 188 height 13
click at [409, 229] on div at bounding box center [474, 230] width 188 height 13
click at [370, 229] on rect at bounding box center [368, 229] width 11 height 11
click at [420, 234] on div at bounding box center [474, 230] width 188 height 13
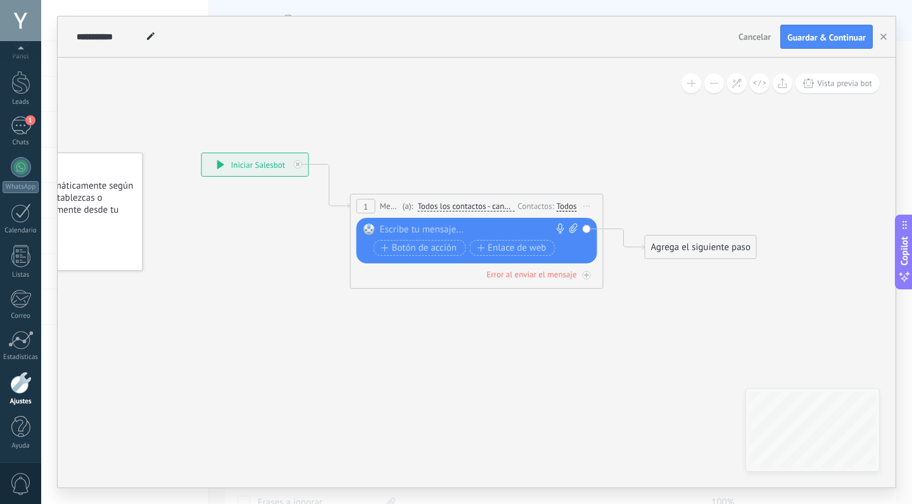
click at [404, 229] on div at bounding box center [474, 230] width 188 height 13
click at [372, 230] on rect at bounding box center [368, 229] width 11 height 11
click at [427, 230] on div at bounding box center [474, 230] width 188 height 13
click at [491, 229] on div "**********" at bounding box center [479, 230] width 198 height 13
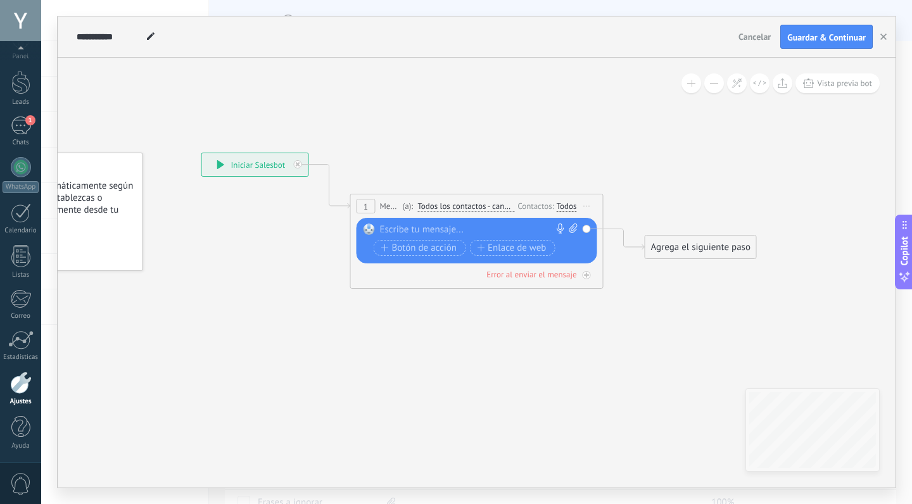
click at [434, 208] on span "Todos los contactos - canales seleccionados" at bounding box center [465, 206] width 97 height 10
click at [434, 208] on button "Todos los contactos - canales seleccionados" at bounding box center [490, 206] width 158 height 23
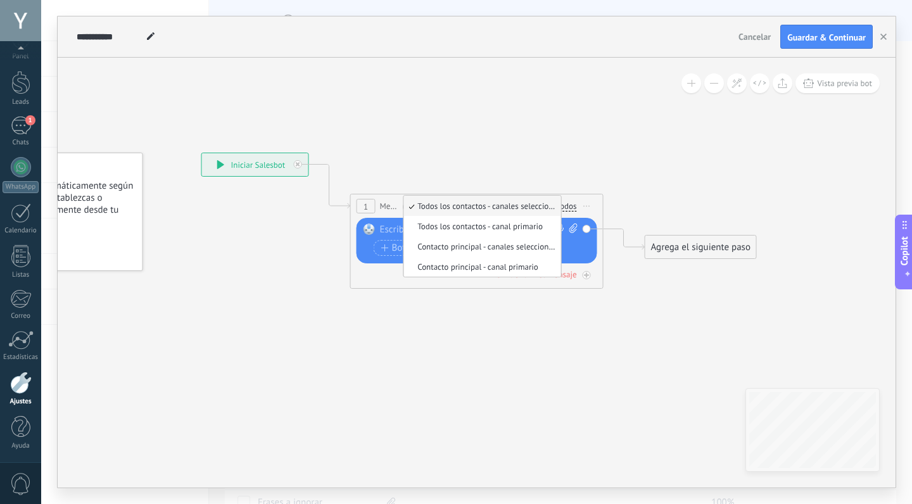
click at [391, 118] on icon at bounding box center [458, 212] width 1146 height 752
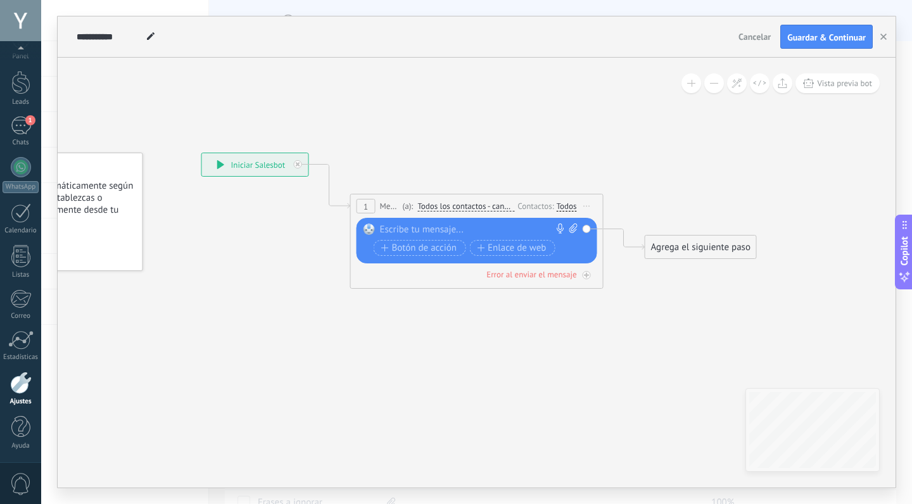
click at [20, 386] on div at bounding box center [21, 383] width 22 height 22
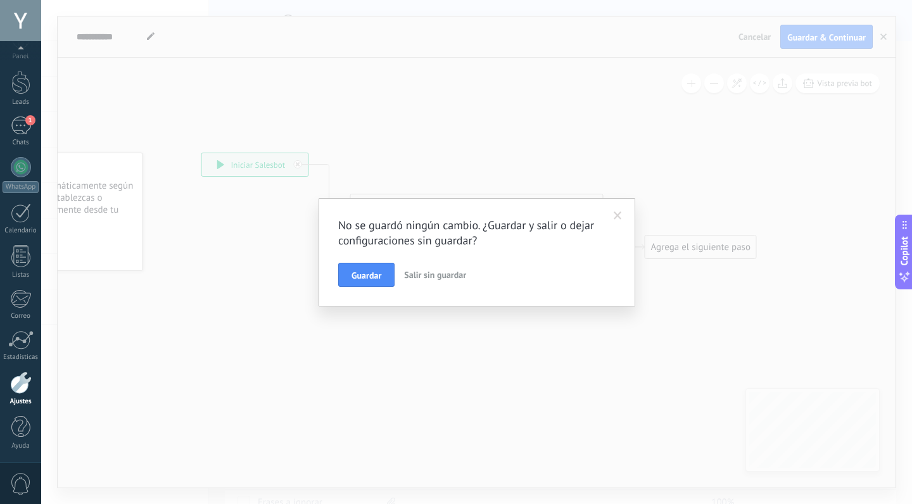
click at [419, 272] on span "Salir sin guardar" at bounding box center [435, 274] width 62 height 11
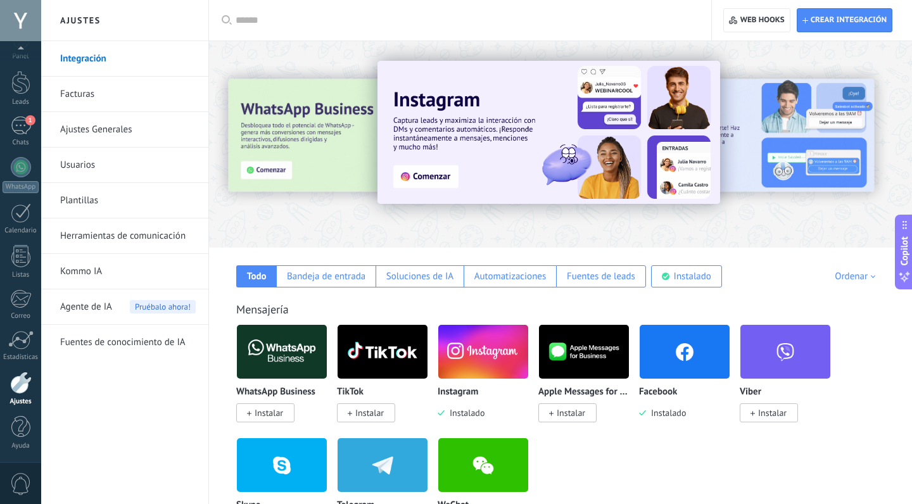
click at [98, 200] on link "Plantillas" at bounding box center [128, 200] width 136 height 35
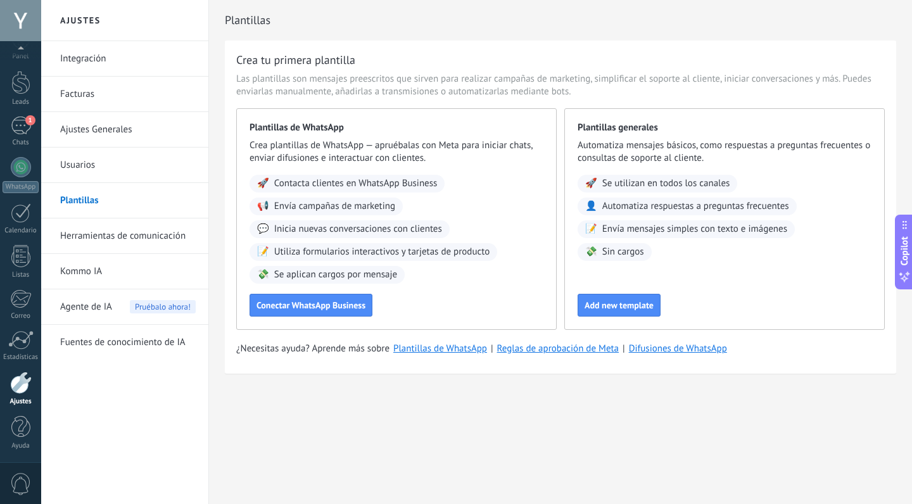
click at [89, 166] on link "Usuarios" at bounding box center [128, 165] width 136 height 35
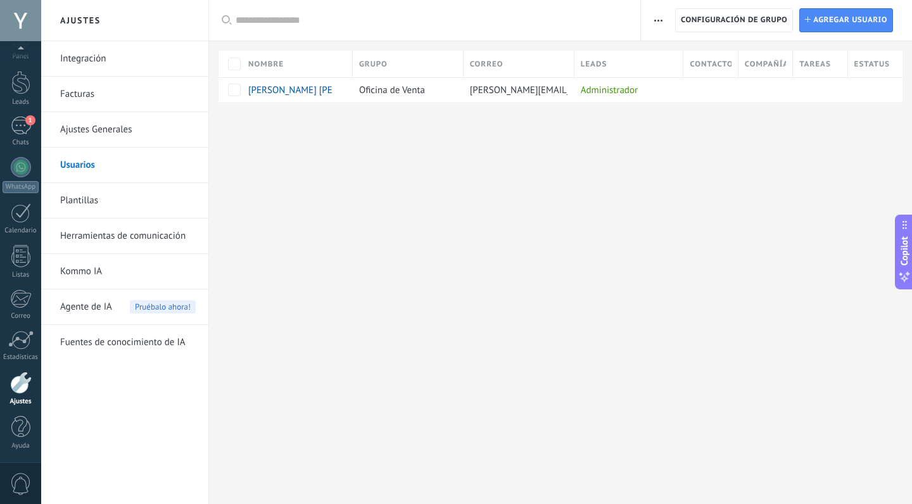
click at [89, 199] on link "Plantillas" at bounding box center [128, 200] width 136 height 35
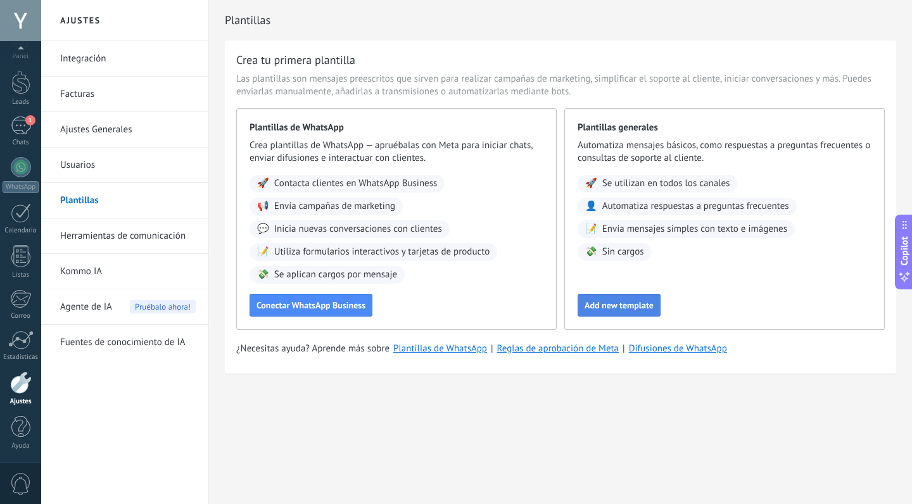
click at [629, 304] on span "Add new template" at bounding box center [618, 305] width 69 height 9
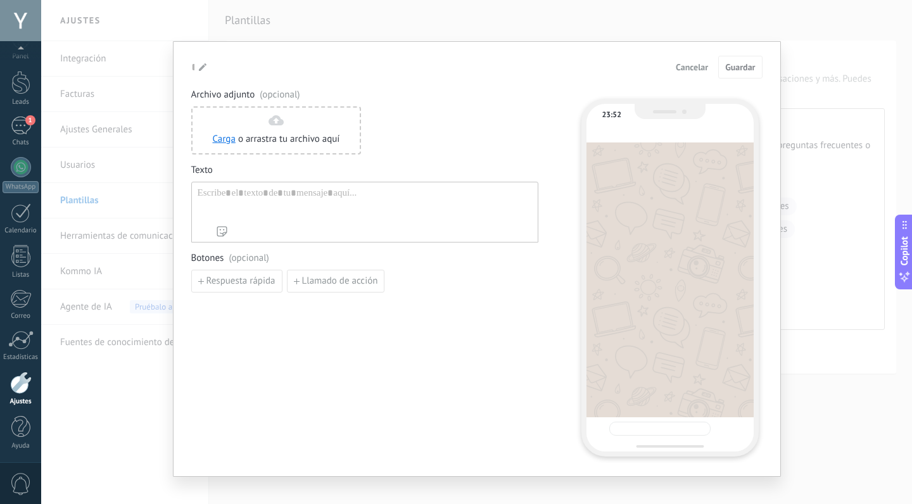
type input "**********"
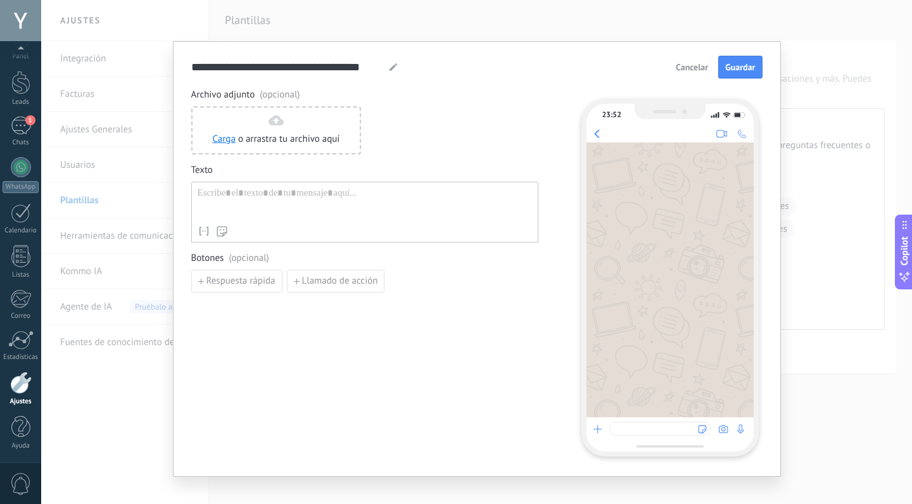
click at [253, 197] on div at bounding box center [365, 203] width 334 height 32
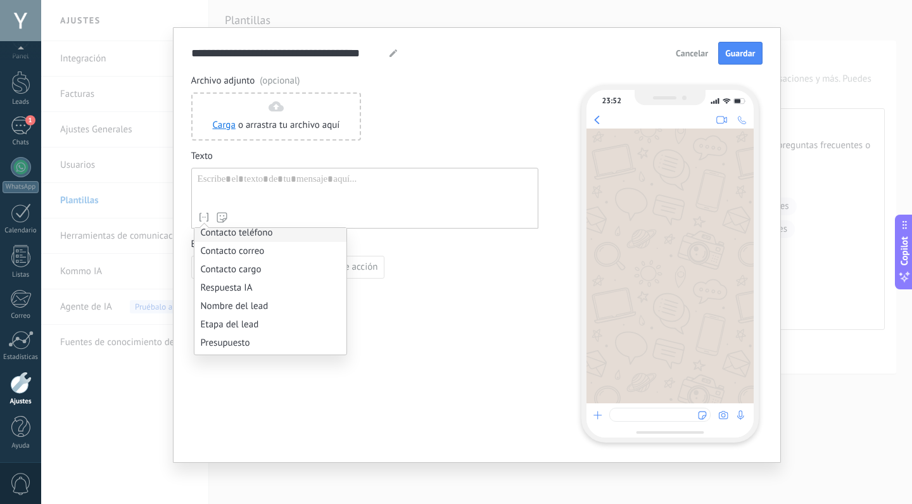
scroll to position [313, 0]
click at [229, 274] on li "Respuesta IA" at bounding box center [270, 273] width 152 height 18
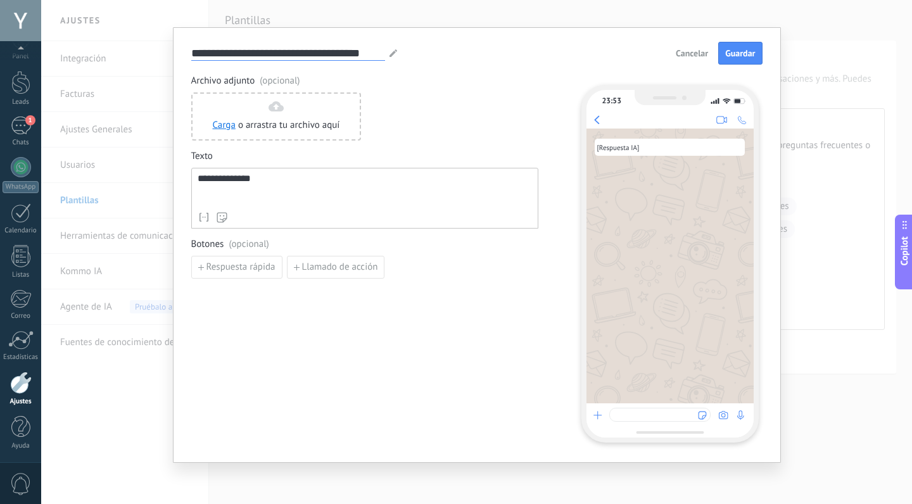
click at [253, 54] on input "**********" at bounding box center [288, 53] width 194 height 15
drag, startPoint x: 194, startPoint y: 52, endPoint x: 409, endPoint y: 61, distance: 215.5
click at [408, 61] on div "**********" at bounding box center [476, 53] width 571 height 23
type input "*"
type input "**********"
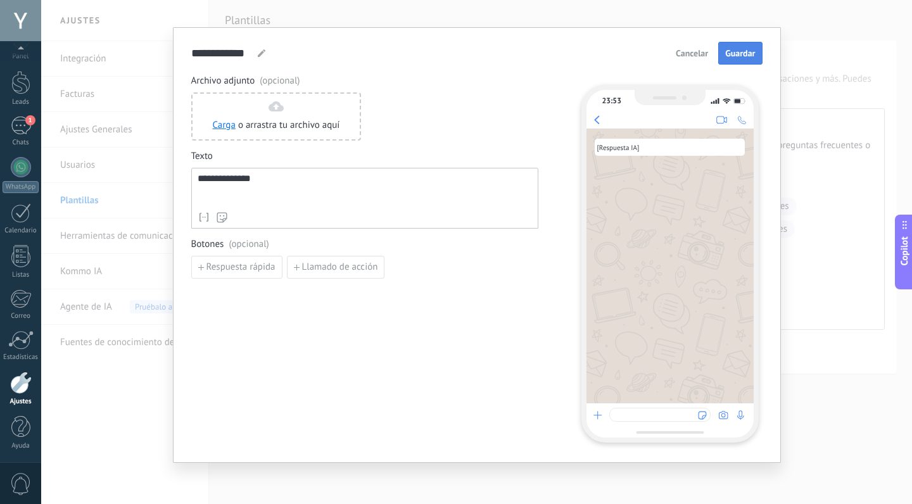
click at [738, 51] on span "Guardar" at bounding box center [740, 53] width 30 height 9
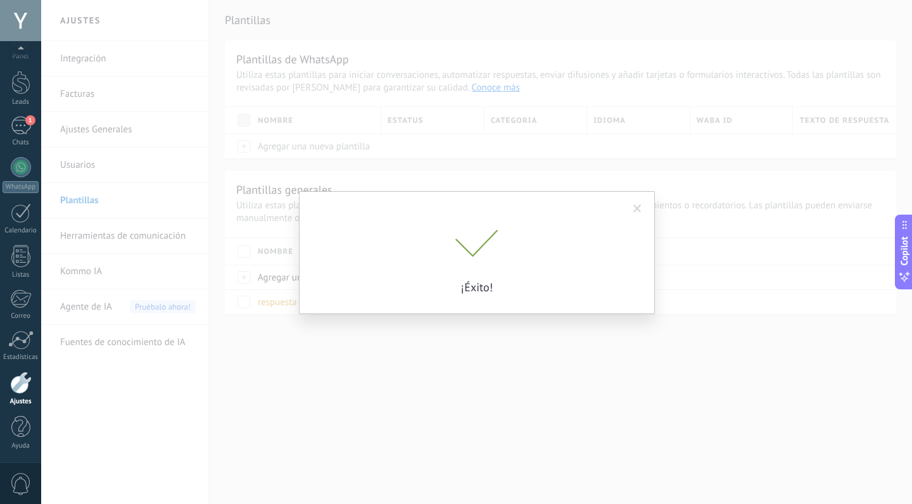
scroll to position [0, 0]
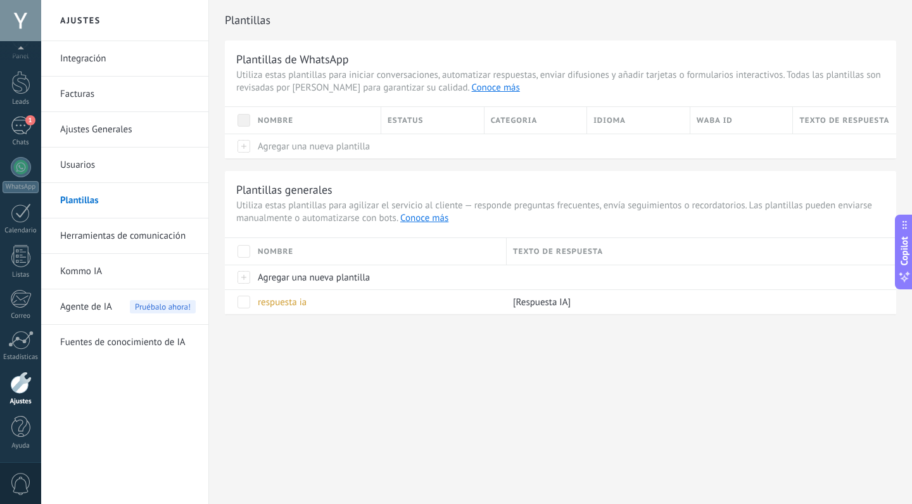
click at [23, 388] on div at bounding box center [21, 383] width 22 height 22
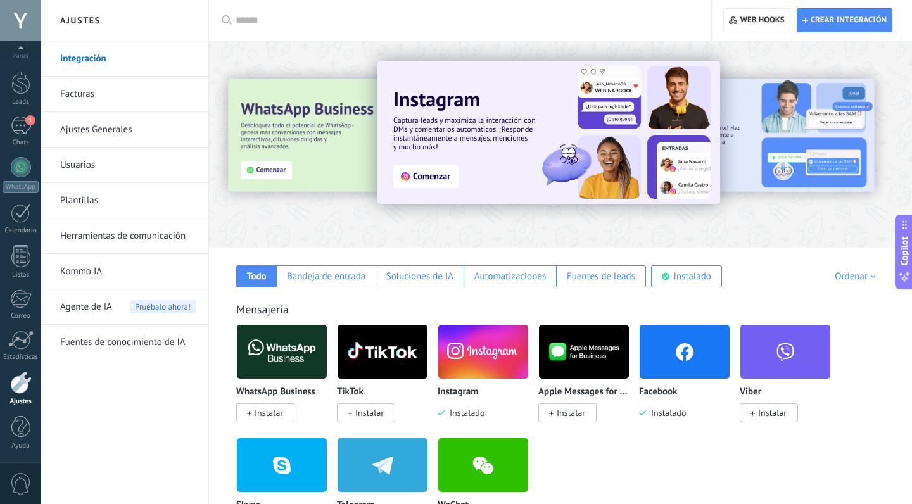
click at [149, 235] on link "Herramientas de comunicación" at bounding box center [128, 235] width 136 height 35
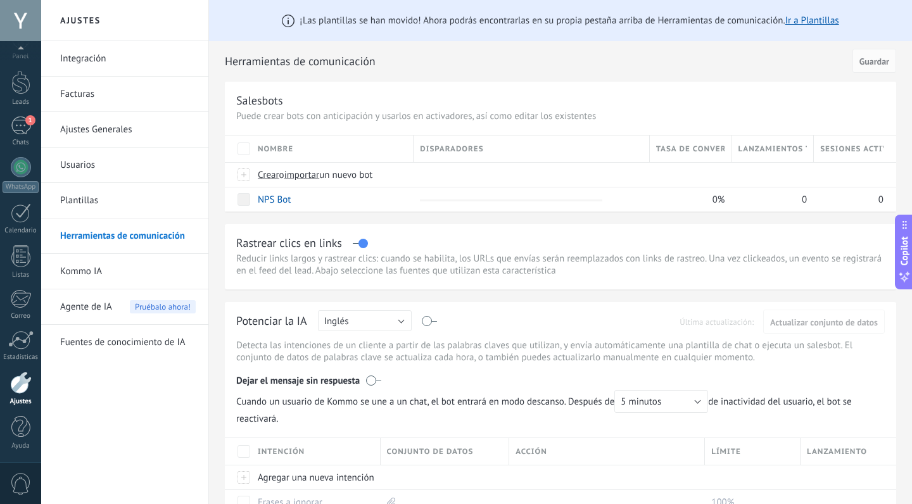
click at [94, 201] on link "Plantillas" at bounding box center [128, 200] width 136 height 35
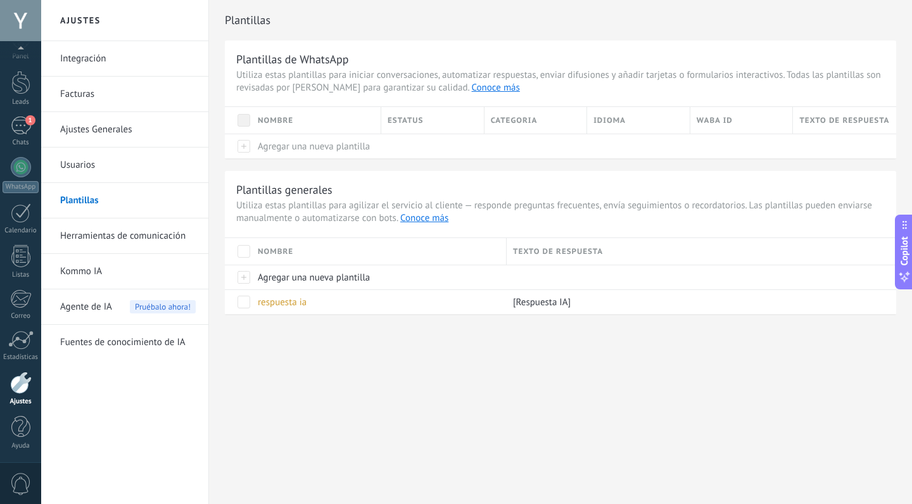
click at [130, 231] on link "Herramientas de comunicación" at bounding box center [128, 235] width 136 height 35
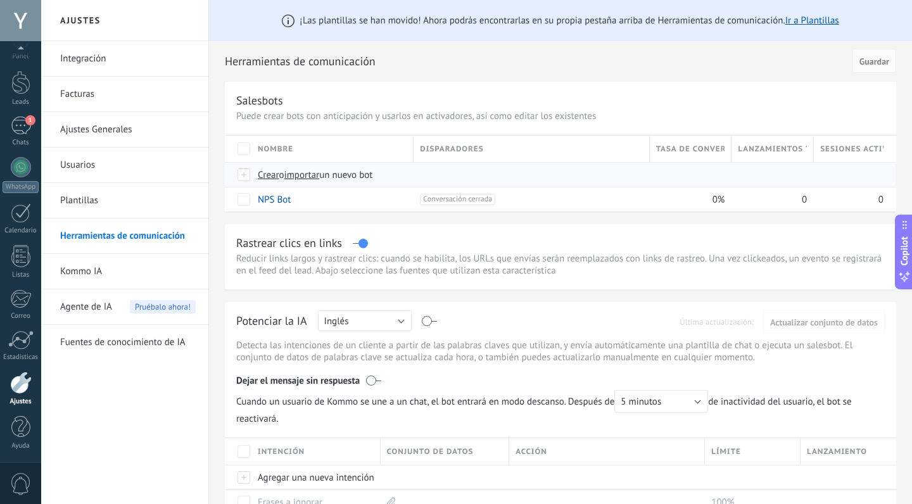
click at [267, 174] on span "Crear" at bounding box center [269, 175] width 22 height 12
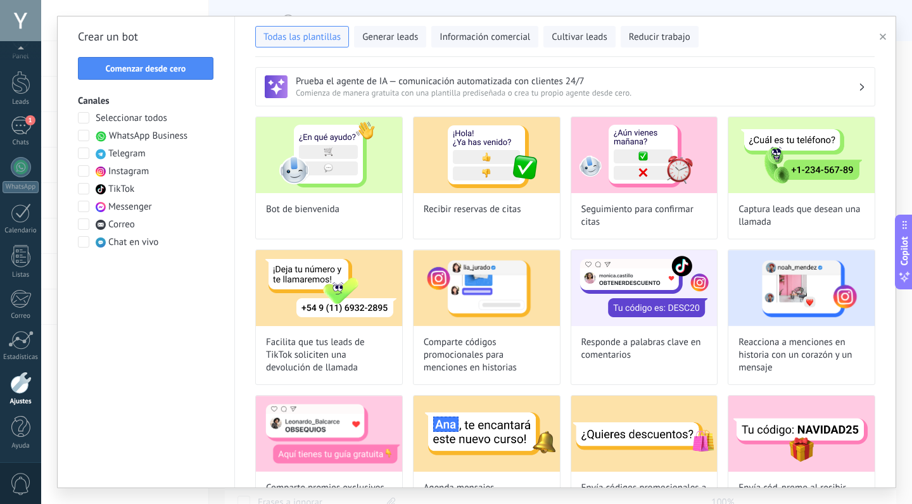
click at [184, 62] on button "Comenzar desde cero" at bounding box center [146, 68] width 136 height 23
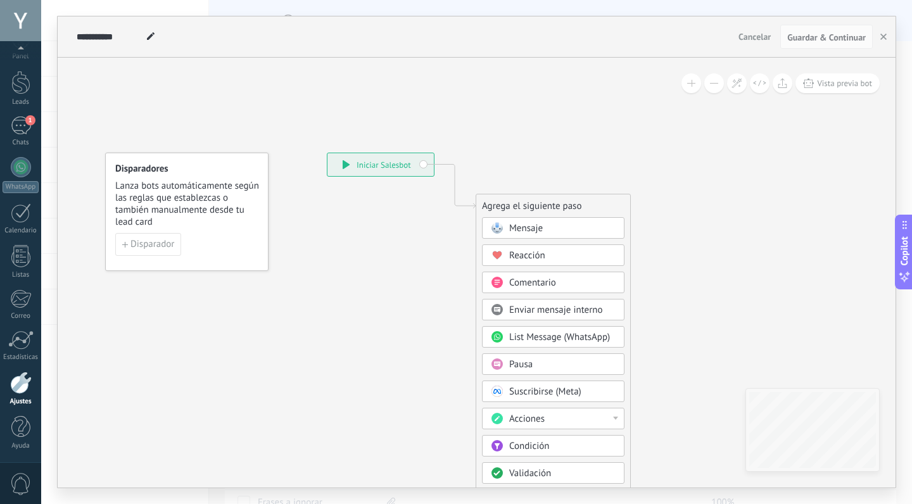
click at [754, 35] on span "Cancelar" at bounding box center [754, 36] width 32 height 11
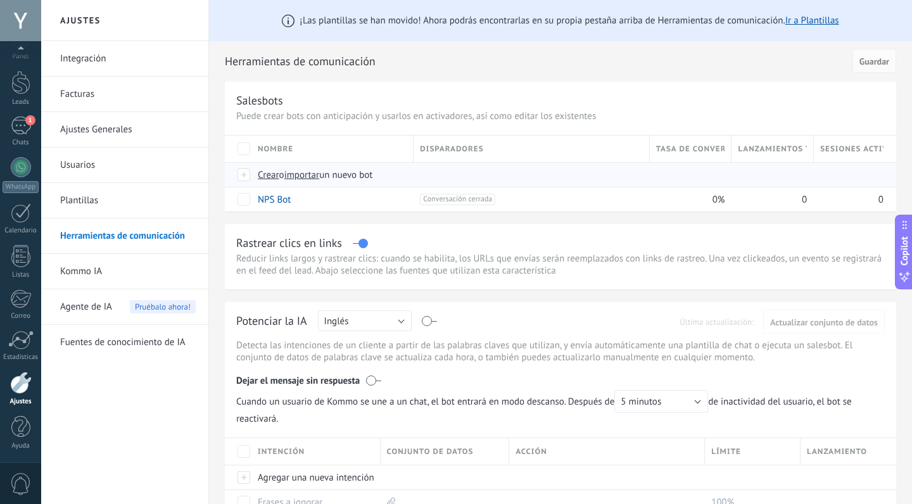
click at [265, 170] on span "Crear" at bounding box center [269, 175] width 22 height 12
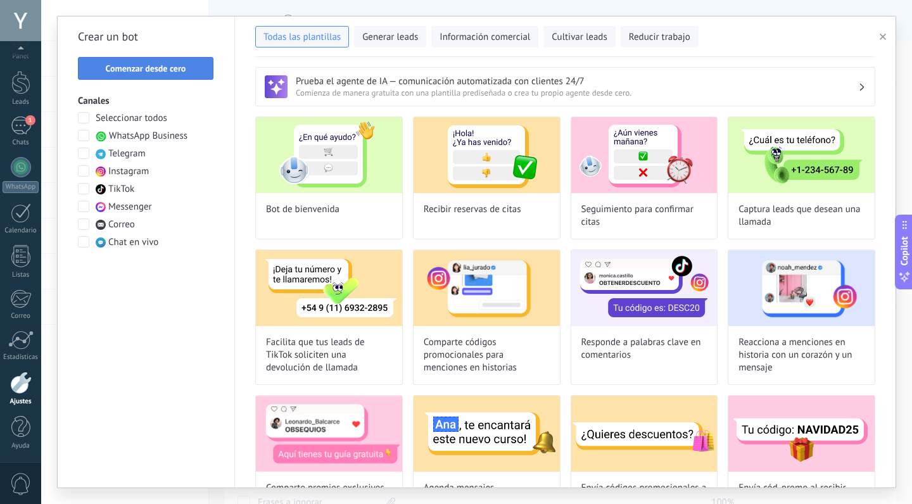
click at [166, 67] on span "Comenzar desde cero" at bounding box center [146, 68] width 80 height 9
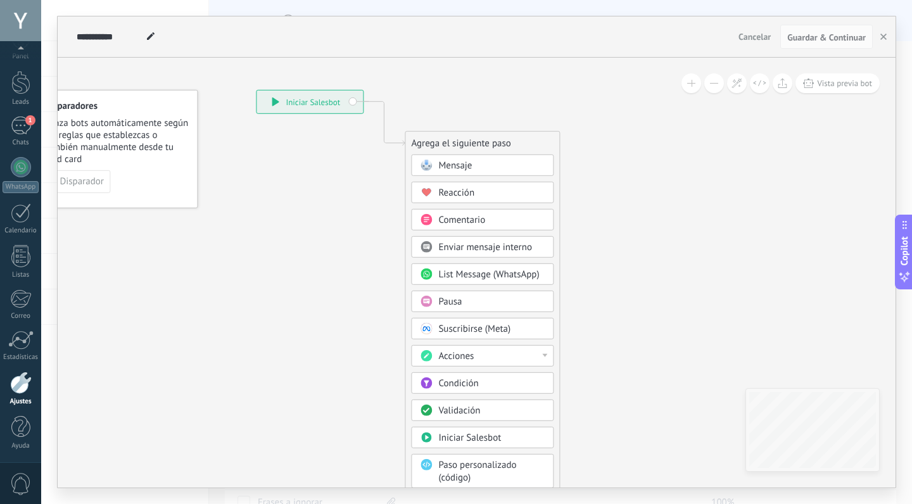
click at [469, 171] on span "Mensaje" at bounding box center [455, 166] width 34 height 12
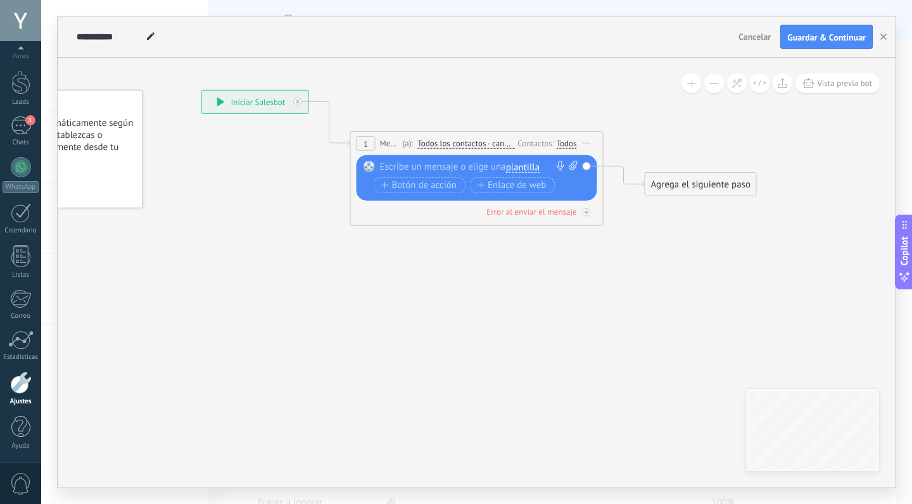
click at [524, 165] on span "plantilla" at bounding box center [523, 167] width 34 height 10
click at [542, 188] on span "respuesta ia" at bounding box center [568, 189] width 153 height 13
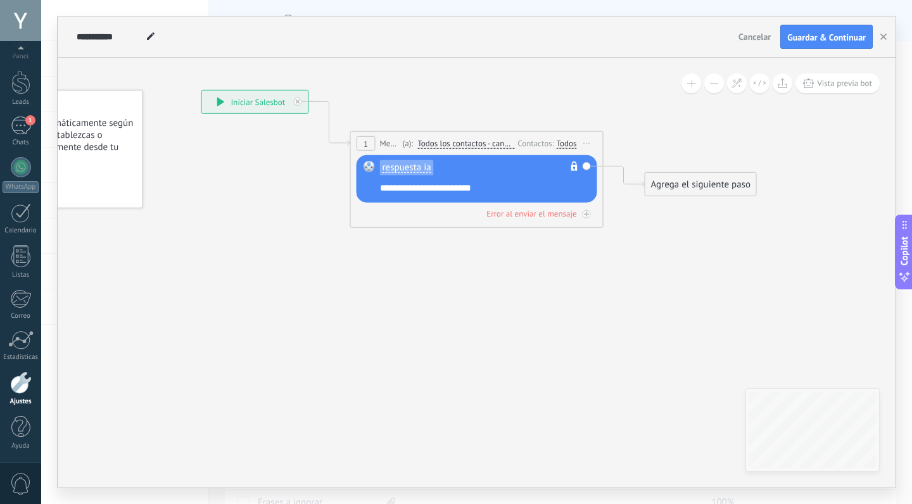
click at [642, 257] on icon at bounding box center [458, 149] width 1146 height 752
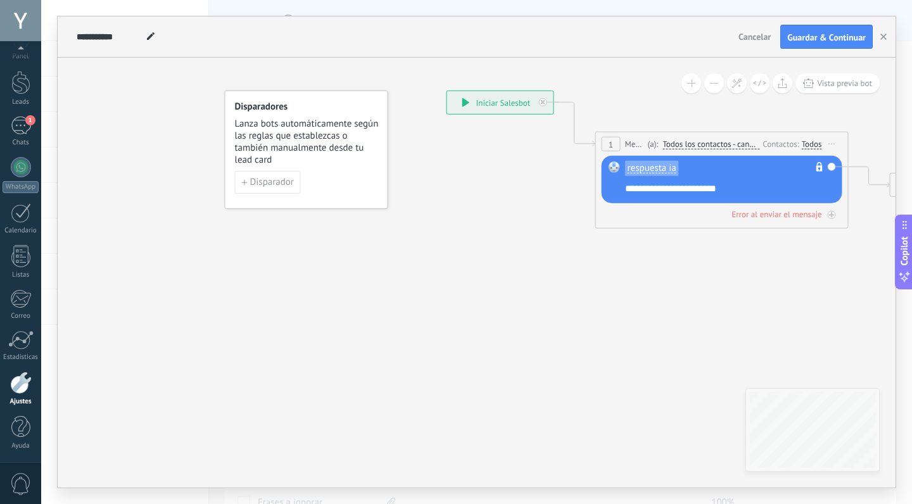
drag, startPoint x: 212, startPoint y: 272, endPoint x: 457, endPoint y: 272, distance: 245.1
click at [457, 272] on icon at bounding box center [703, 150] width 1146 height 752
click at [284, 182] on span "Disparador" at bounding box center [272, 182] width 44 height 9
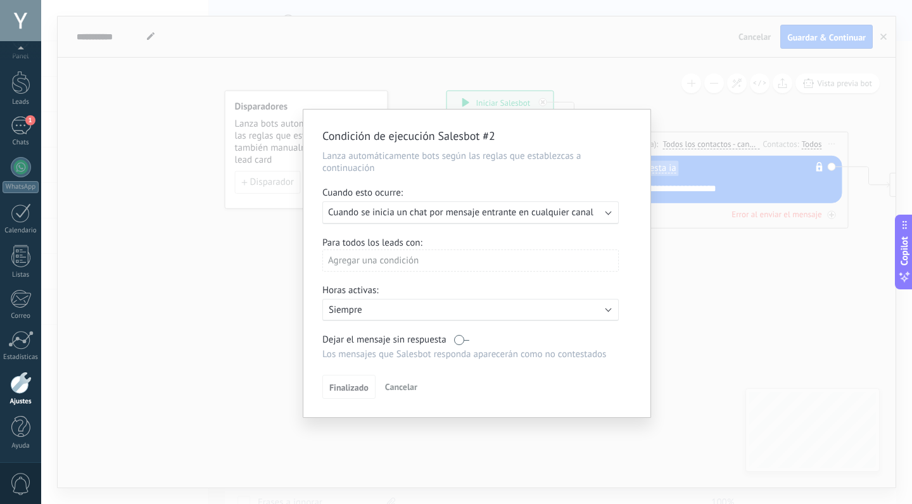
click at [463, 215] on span "Cuando se inicia un chat por mensaje entrante en cualquier canal" at bounding box center [460, 212] width 265 height 12
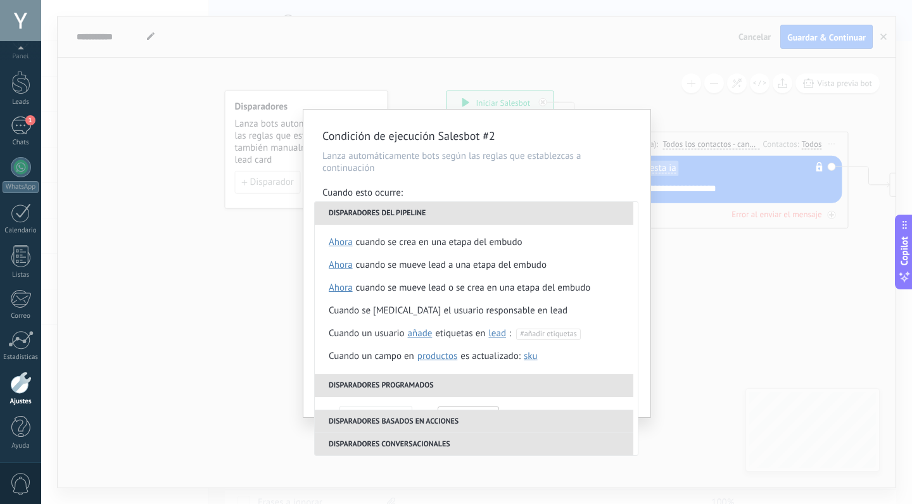
click at [465, 179] on div "Condición de ejecución Salesbot #2 Lanza automáticamente bots según las reglas …" at bounding box center [476, 264] width 347 height 308
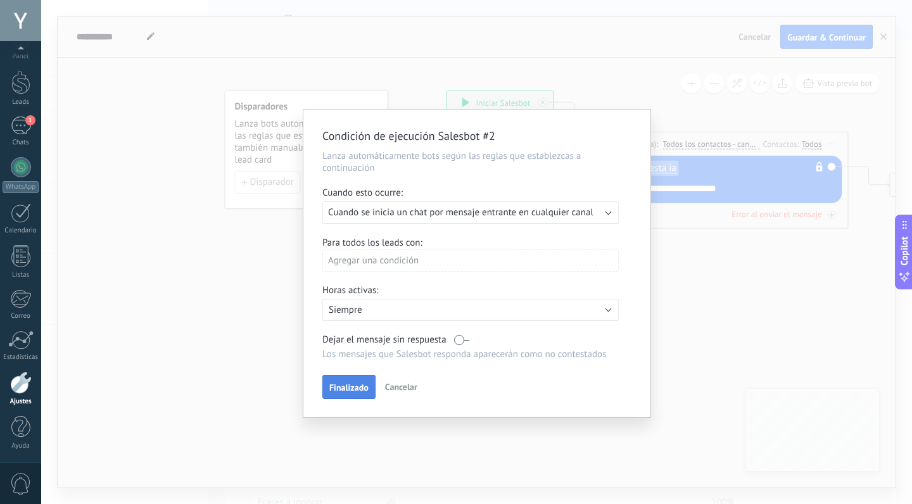
click at [354, 389] on span "Finalizado" at bounding box center [348, 387] width 39 height 9
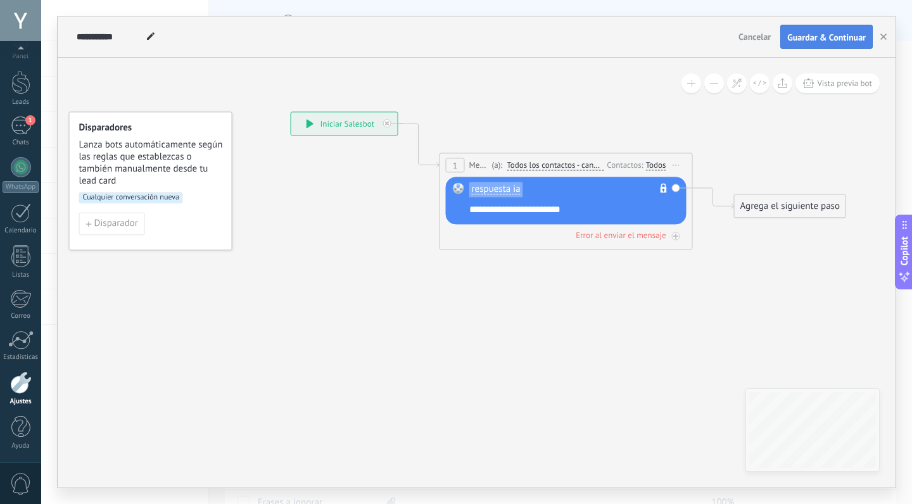
click at [836, 34] on span "Guardar & Continuar" at bounding box center [826, 37] width 79 height 9
click at [882, 35] on use "button" at bounding box center [883, 37] width 6 height 6
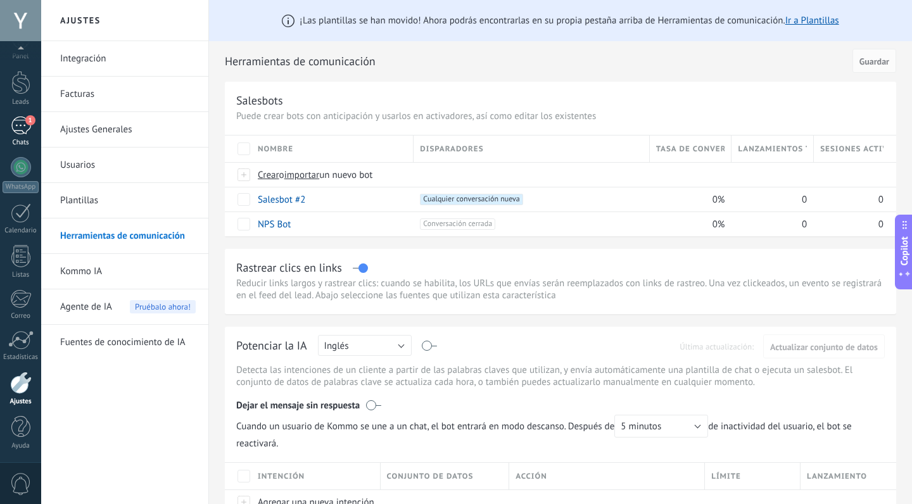
click at [22, 125] on div "1" at bounding box center [21, 126] width 20 height 18
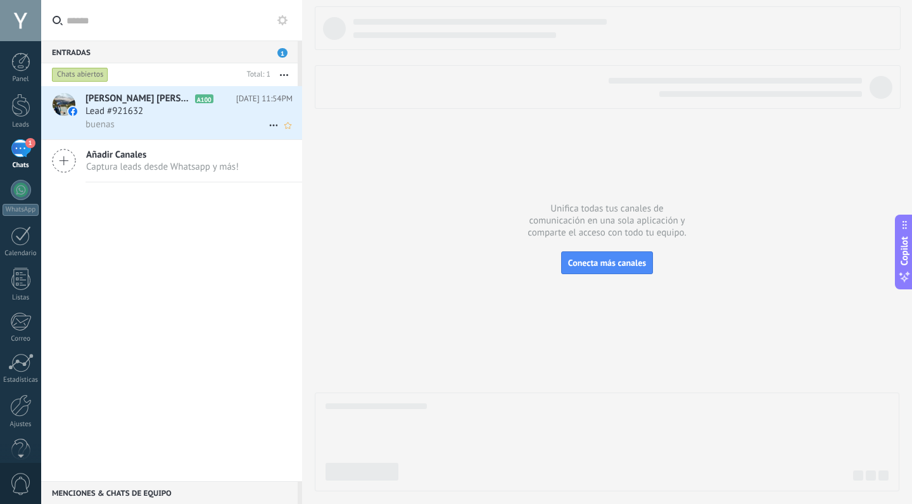
click at [156, 123] on div "buenas" at bounding box center [188, 124] width 207 height 13
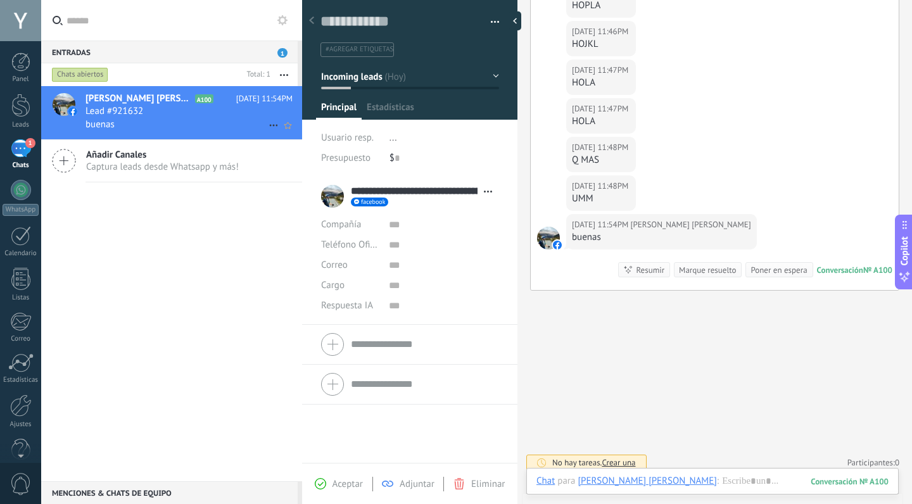
scroll to position [19, 0]
click at [104, 265] on div "Yheferzon Yhowanne Ramirez Hernandez A100 Hoy 11:54PM Lead #921632 buenas Añadi…" at bounding box center [171, 283] width 261 height 395
click at [87, 331] on div "Yheferzon Yhowanne Ramirez Hernandez A100 Hoy 11:54PM Lead #921632 buenas Añadi…" at bounding box center [171, 283] width 261 height 395
click at [25, 414] on div at bounding box center [21, 406] width 22 height 22
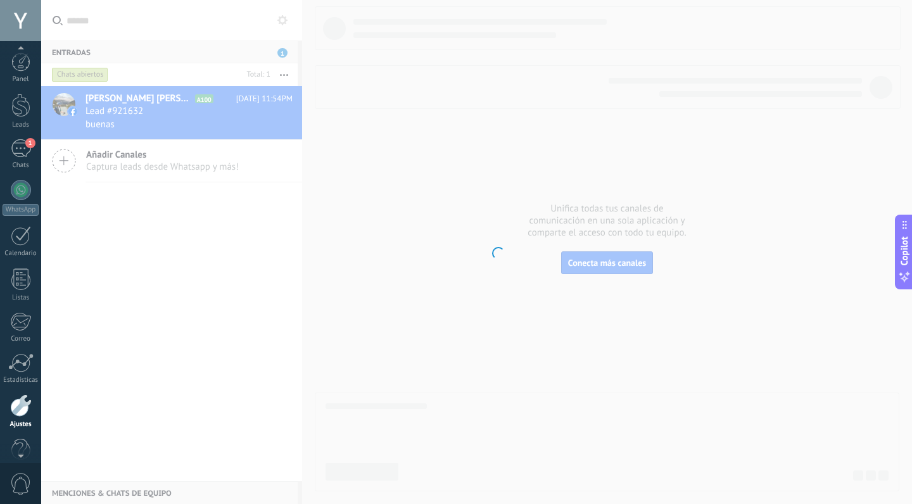
scroll to position [23, 0]
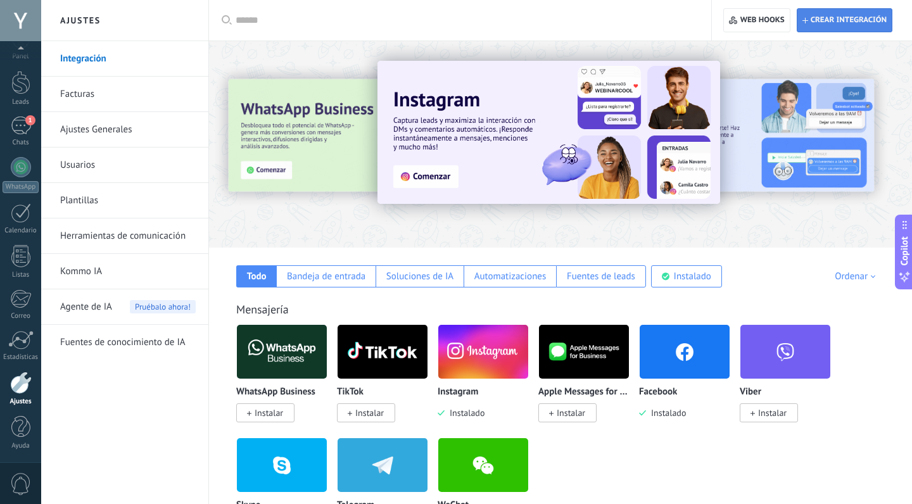
click at [826, 22] on span "Crear integración" at bounding box center [849, 20] width 76 height 10
type textarea "**********"
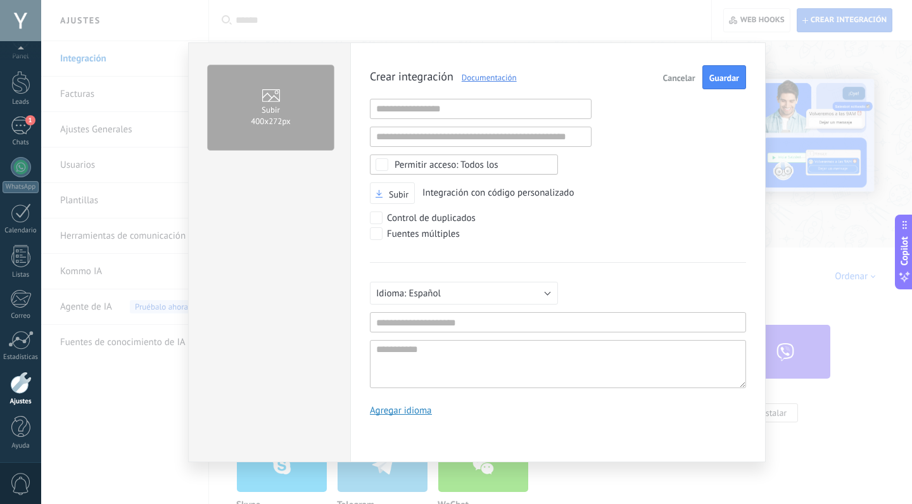
scroll to position [12, 0]
click at [469, 320] on input "text" at bounding box center [558, 322] width 376 height 20
click at [457, 114] on input "text" at bounding box center [481, 109] width 222 height 20
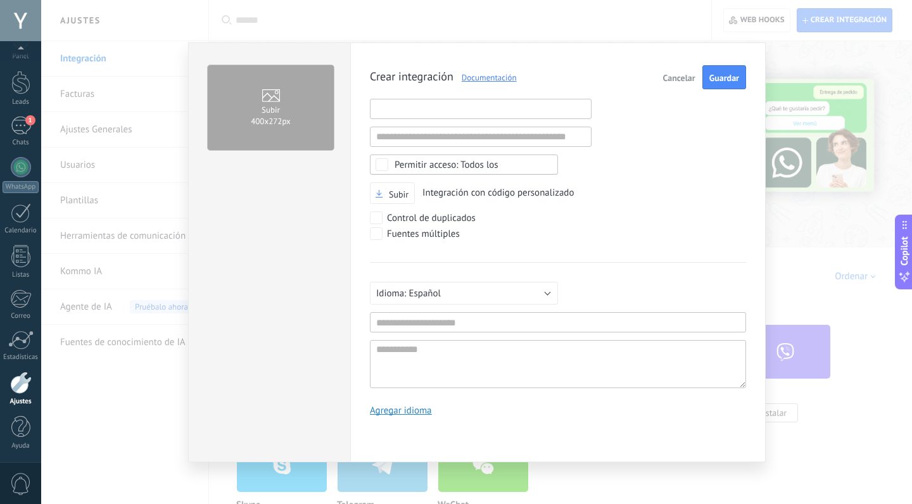
paste input "**********"
type input "**********"
click at [645, 153] on div "**********" at bounding box center [558, 245] width 376 height 360
click at [486, 315] on input "text" at bounding box center [558, 322] width 376 height 20
type input "*"
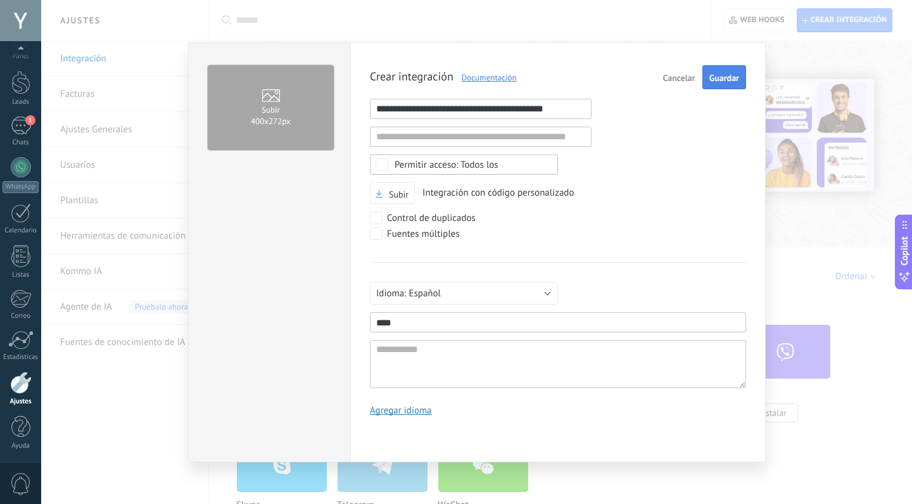
type input "****"
click at [717, 79] on span "Guardar" at bounding box center [724, 77] width 30 height 9
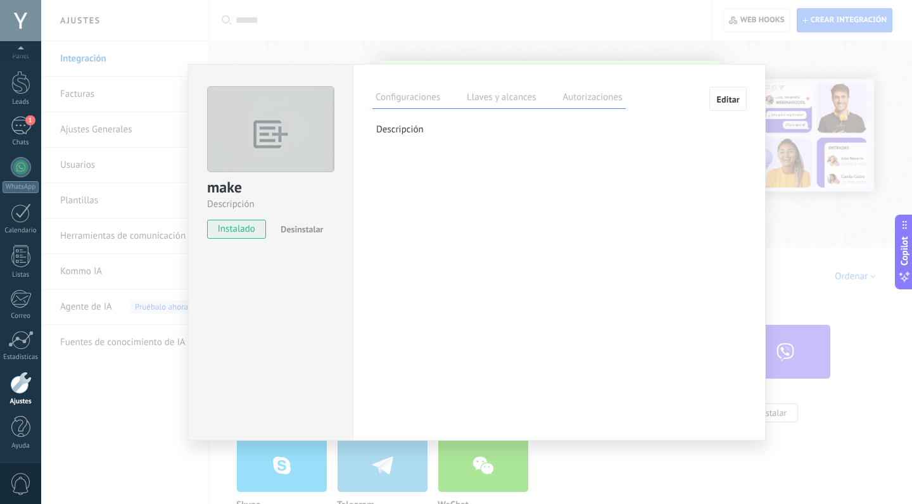
click at [512, 98] on label "Llaves y alcances" at bounding box center [501, 99] width 75 height 18
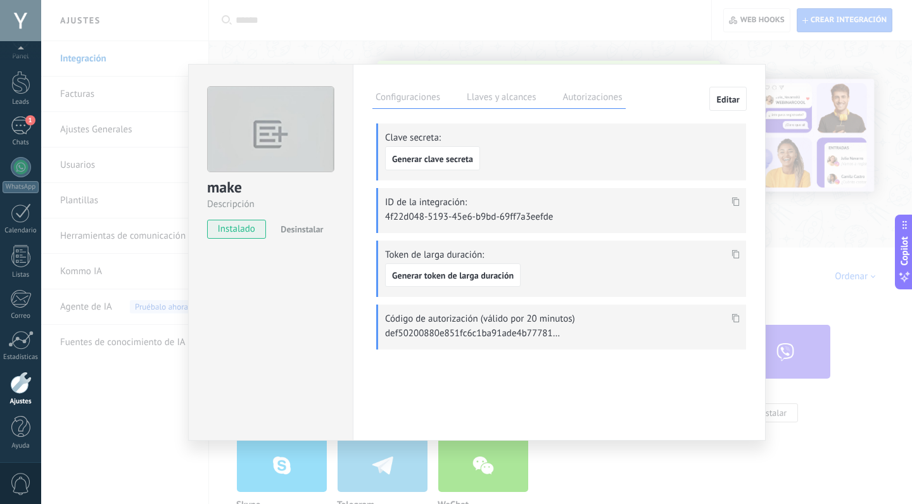
click at [600, 103] on label "Autorizaciones" at bounding box center [592, 99] width 66 height 18
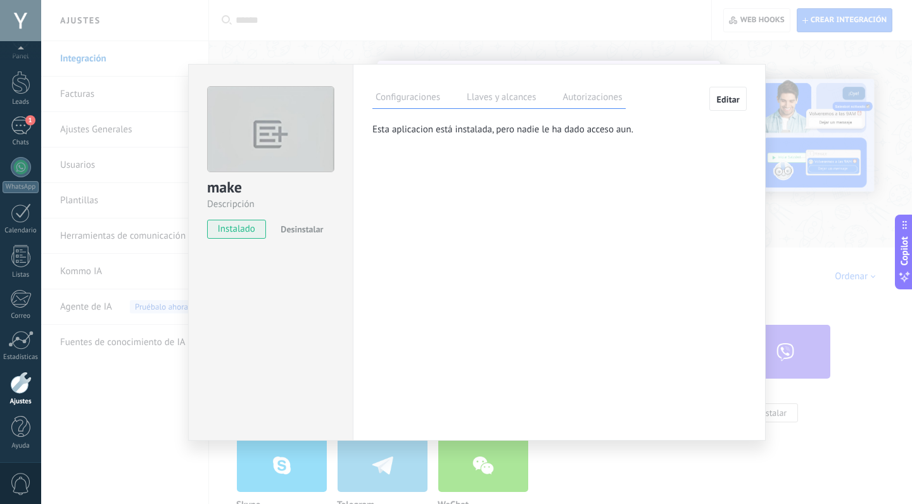
click at [500, 99] on label "Llaves y alcances" at bounding box center [501, 99] width 75 height 18
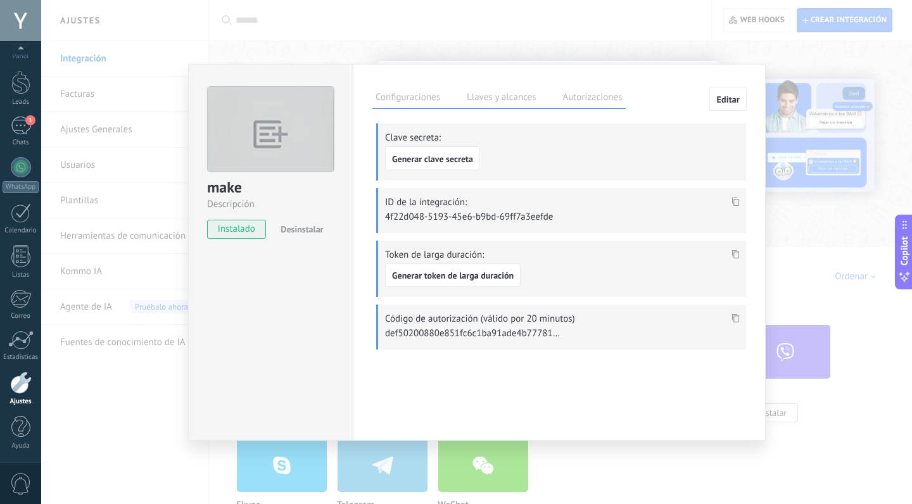
drag, startPoint x: 384, startPoint y: 218, endPoint x: 542, endPoint y: 217, distance: 158.3
click at [542, 217] on div "ID de la integración: 4f22d048-5193-45e6-b9bd-69ff7a3eefde" at bounding box center [561, 210] width 370 height 45
drag, startPoint x: 385, startPoint y: 213, endPoint x: 550, endPoint y: 218, distance: 165.4
click at [550, 219] on p "4f22d048-5193-45e6-b9bd-69ff7a3eefde" at bounding box center [473, 217] width 177 height 12
click at [734, 200] on use at bounding box center [736, 201] width 8 height 9
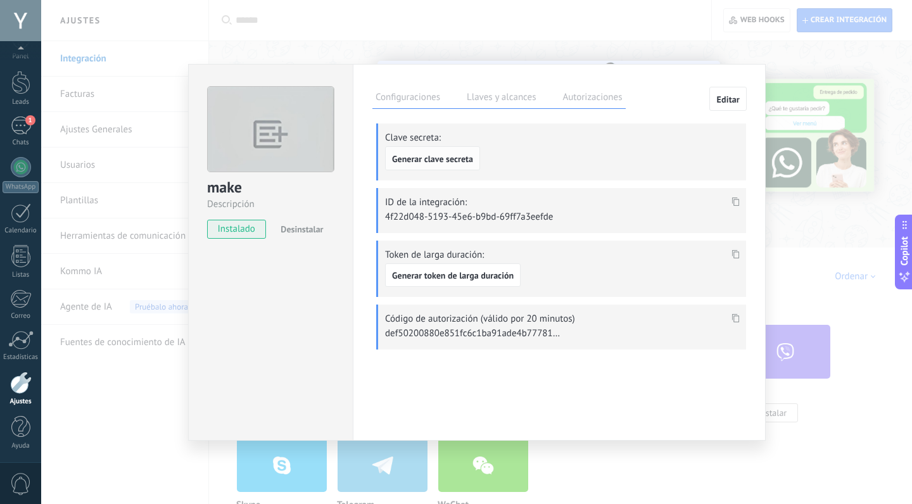
click at [433, 157] on span "Generar clave secreta" at bounding box center [432, 159] width 81 height 9
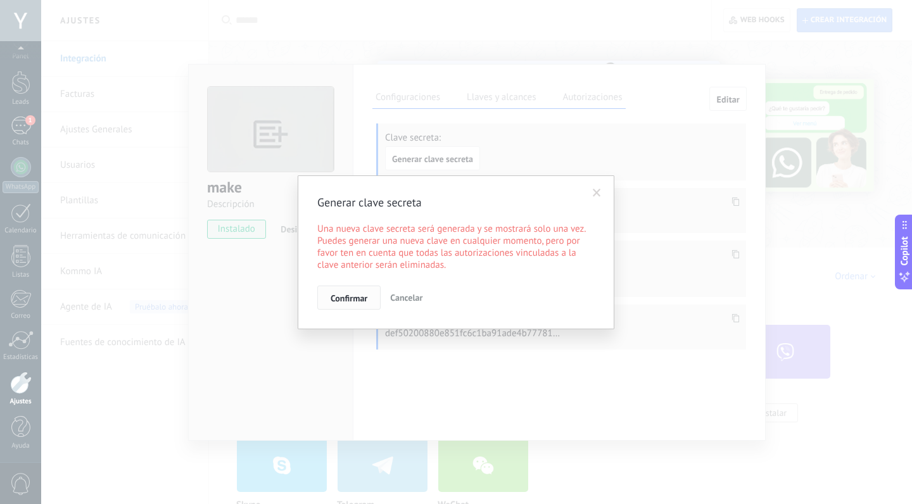
click at [365, 291] on button "Confirmar" at bounding box center [348, 298] width 63 height 24
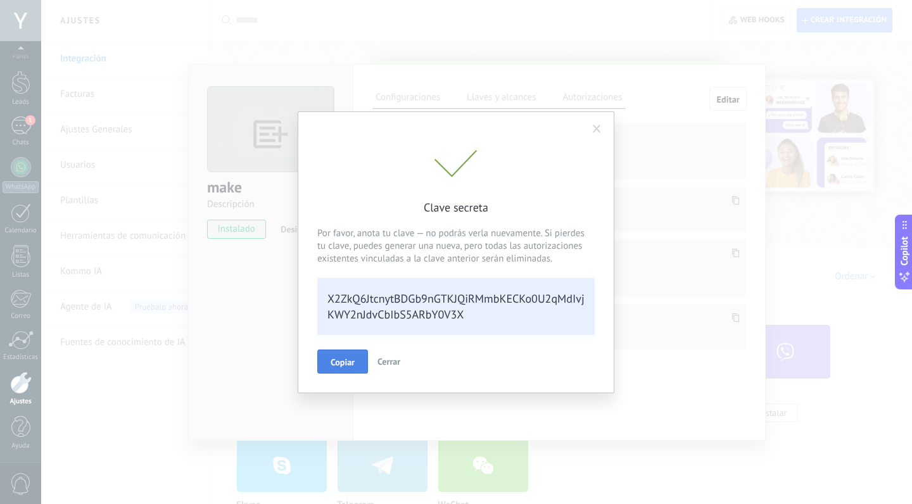
click at [335, 362] on span "Copiar" at bounding box center [343, 362] width 24 height 9
click at [391, 357] on span "Cerrar" at bounding box center [395, 360] width 23 height 11
